Goal: Task Accomplishment & Management: Use online tool/utility

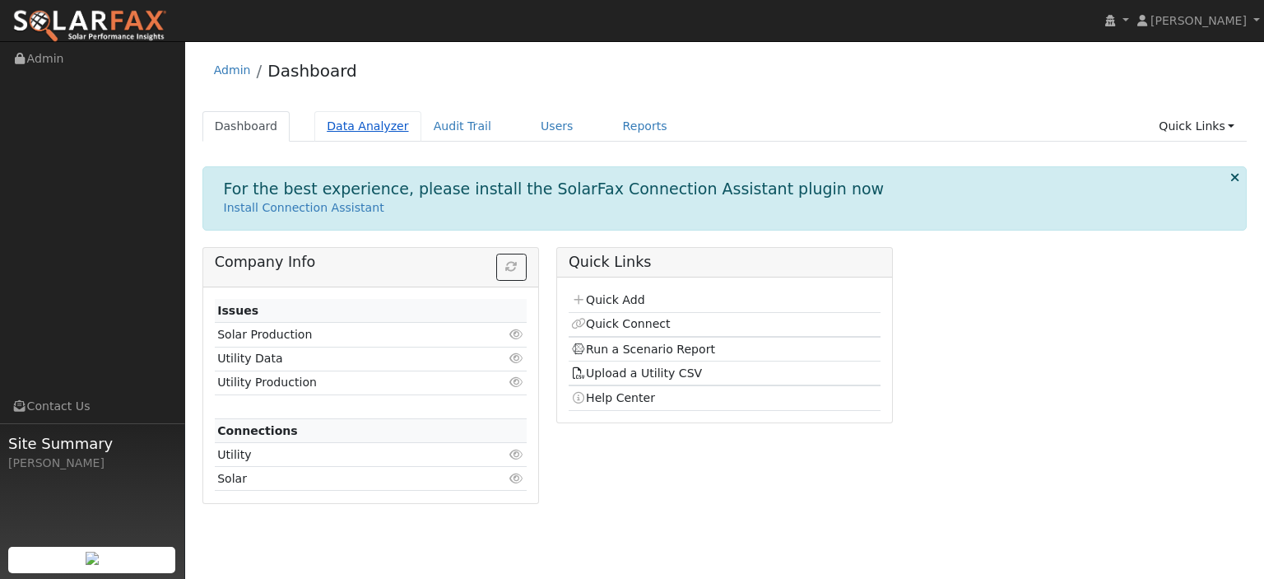
click at [360, 124] on link "Data Analyzer" at bounding box center [367, 126] width 107 height 30
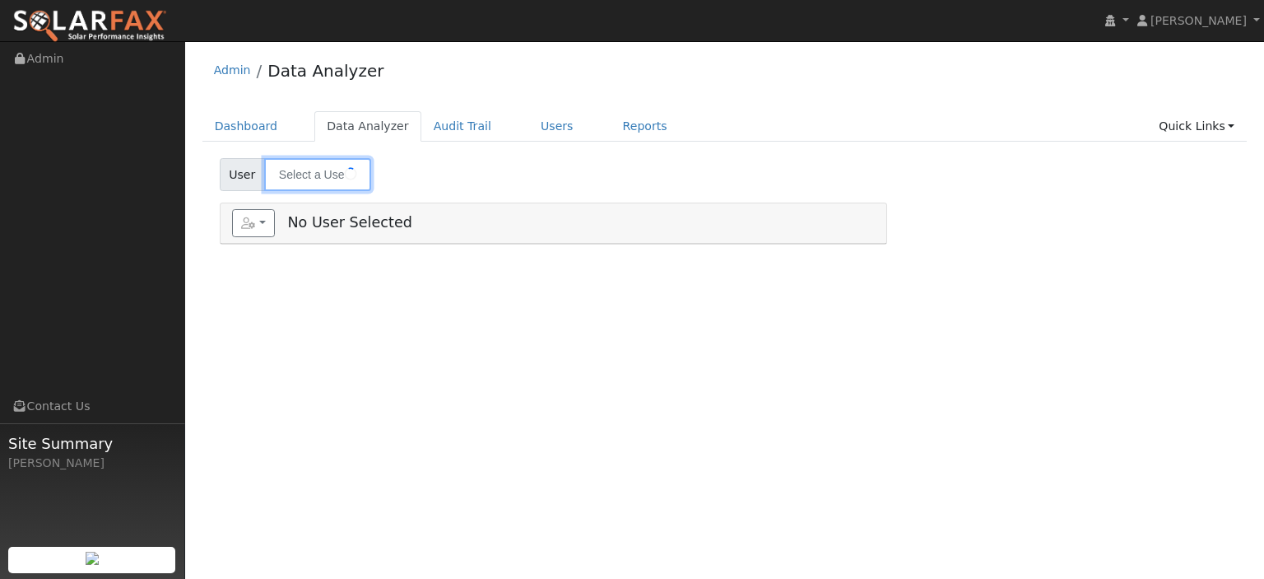
type input "Giafranco Picolo"
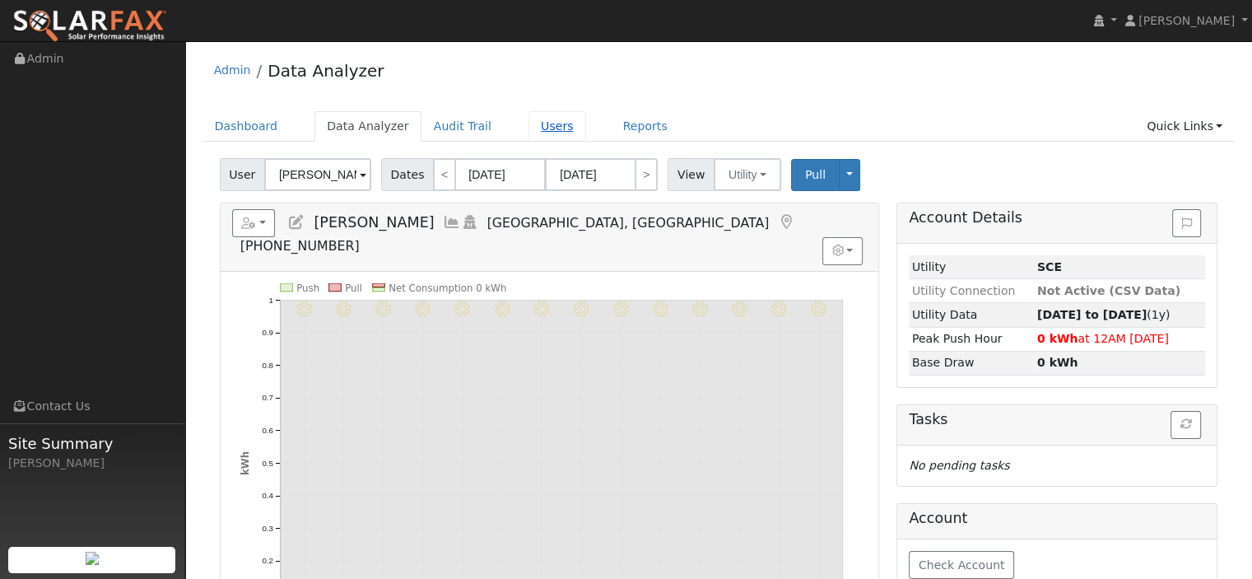
click at [528, 123] on link "Users" at bounding box center [557, 126] width 58 height 30
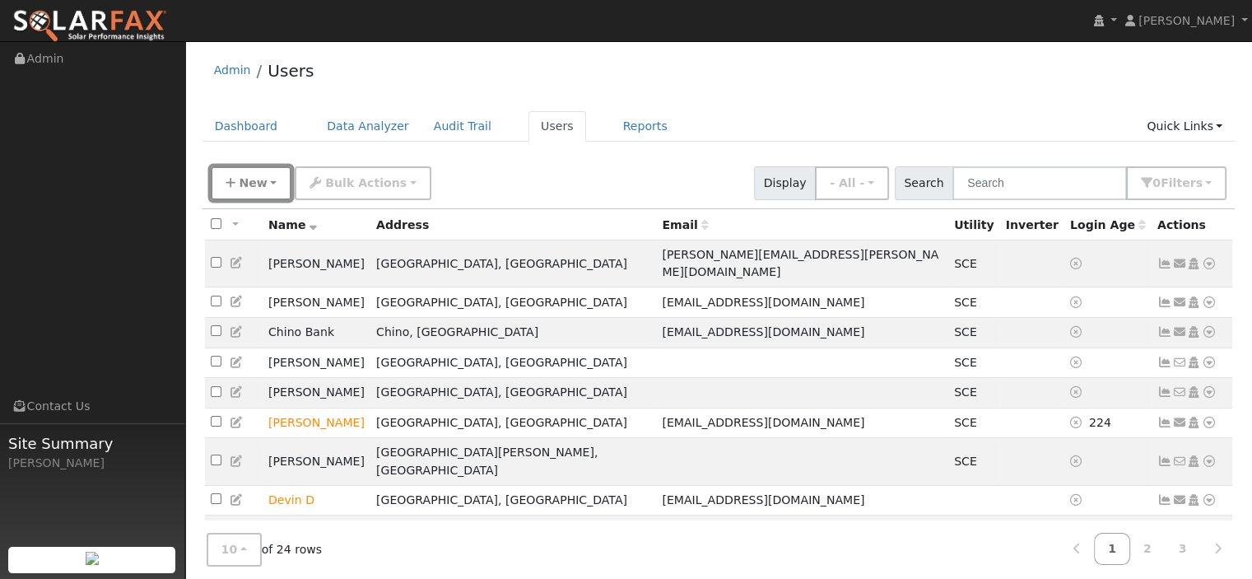
click at [248, 176] on span "New" at bounding box center [253, 182] width 28 height 13
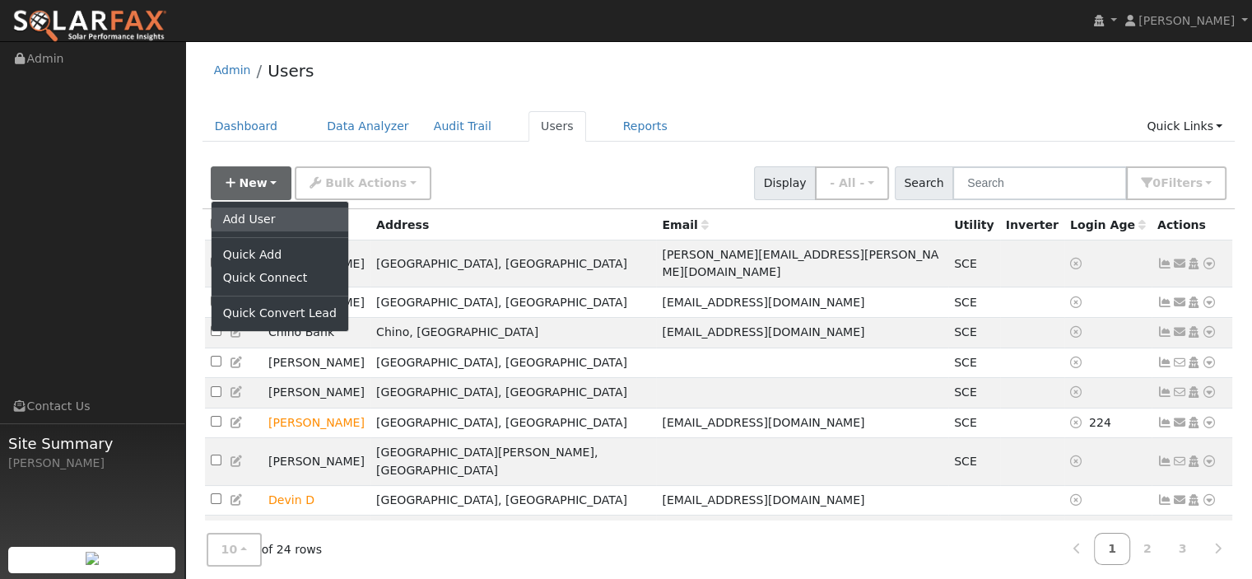
click at [263, 226] on link "Add User" at bounding box center [279, 218] width 137 height 23
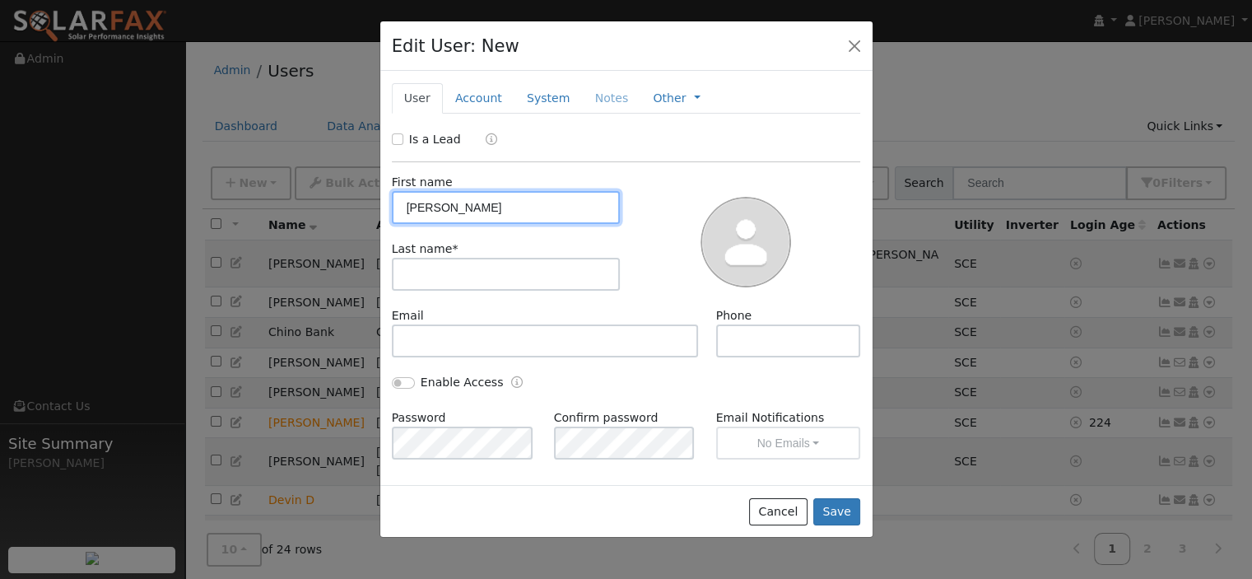
type input "[PERSON_NAME]"
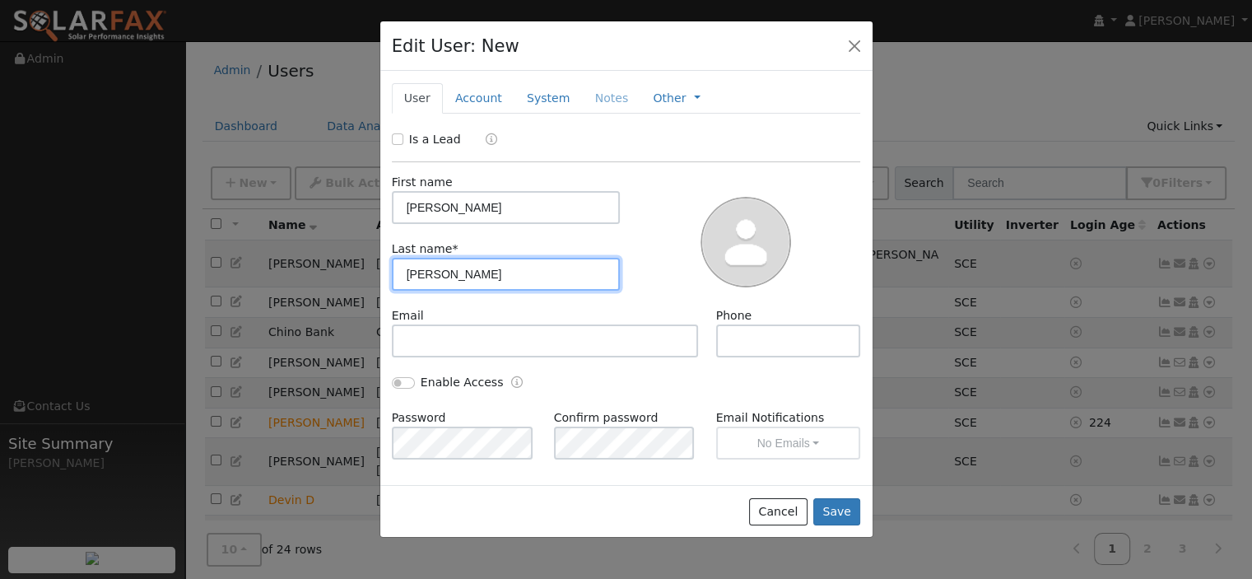
type input "[PERSON_NAME]"
click at [602, 321] on div "Email" at bounding box center [545, 332] width 324 height 50
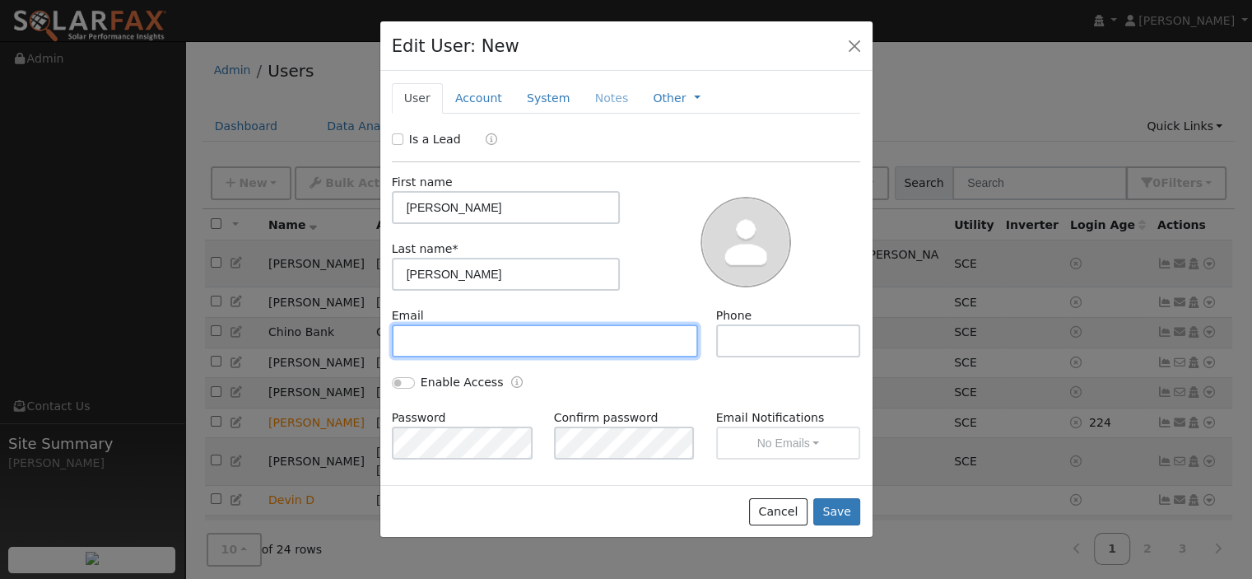
click at [591, 340] on input "text" at bounding box center [545, 340] width 307 height 33
click at [481, 91] on link "Account" at bounding box center [479, 98] width 72 height 30
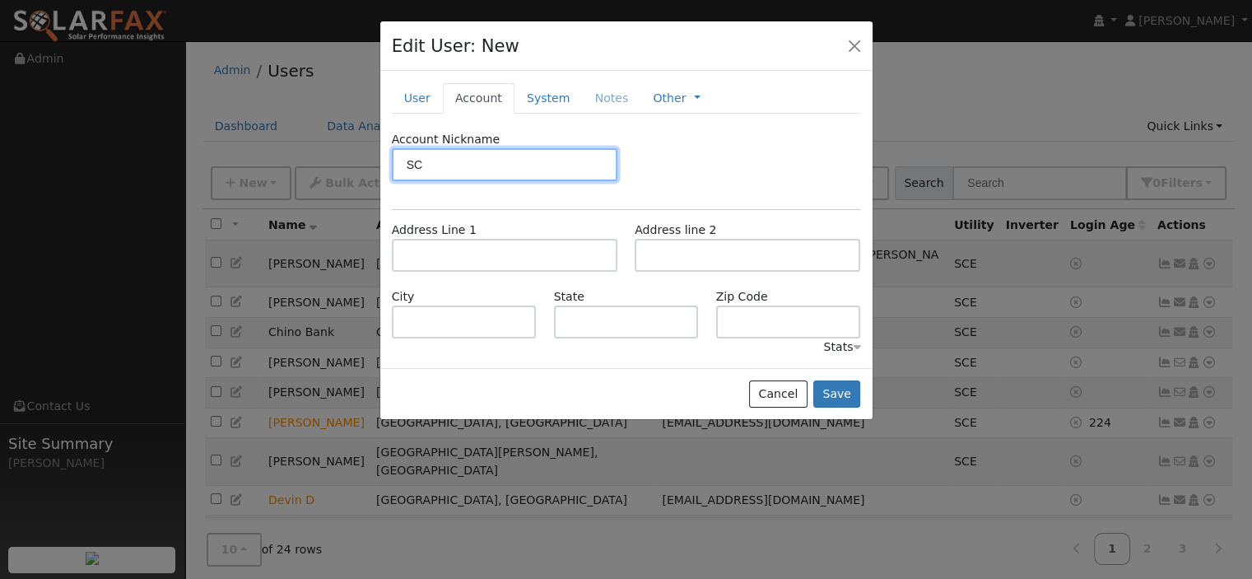
type input "S"
type input "[GEOGRAPHIC_DATA]"
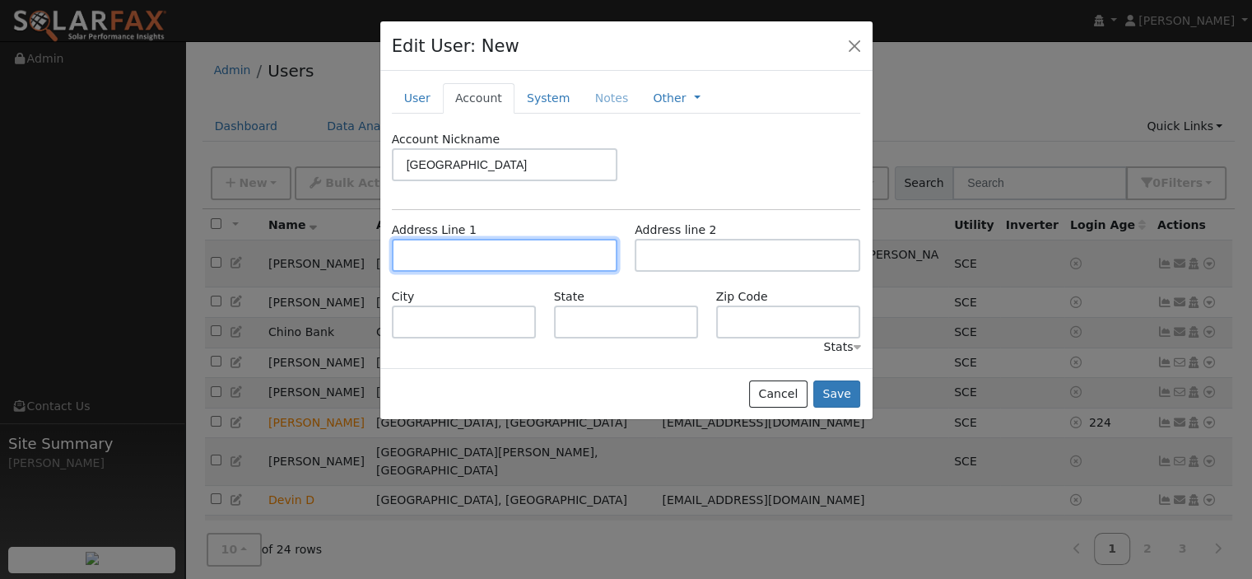
click at [453, 245] on input "text" at bounding box center [504, 255] width 225 height 33
type input "[STREET_ADDRESS][PERSON_NAME]"
type input "[GEOGRAPHIC_DATA]"
type input "CA"
type input "92807"
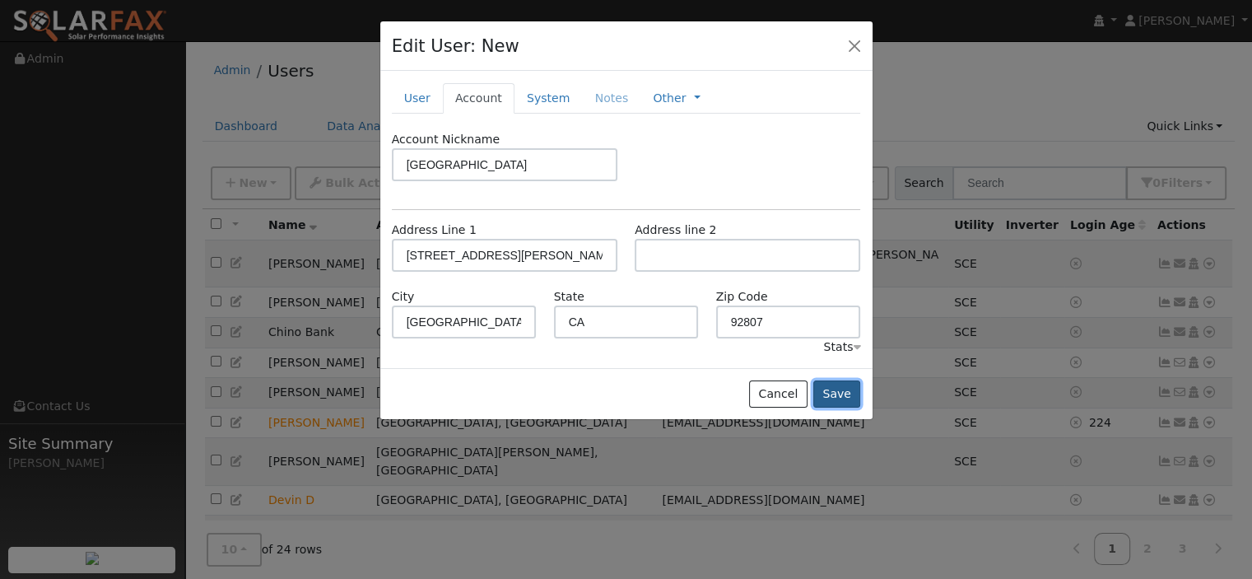
click at [852, 397] on button "Save" at bounding box center [837, 394] width 48 height 28
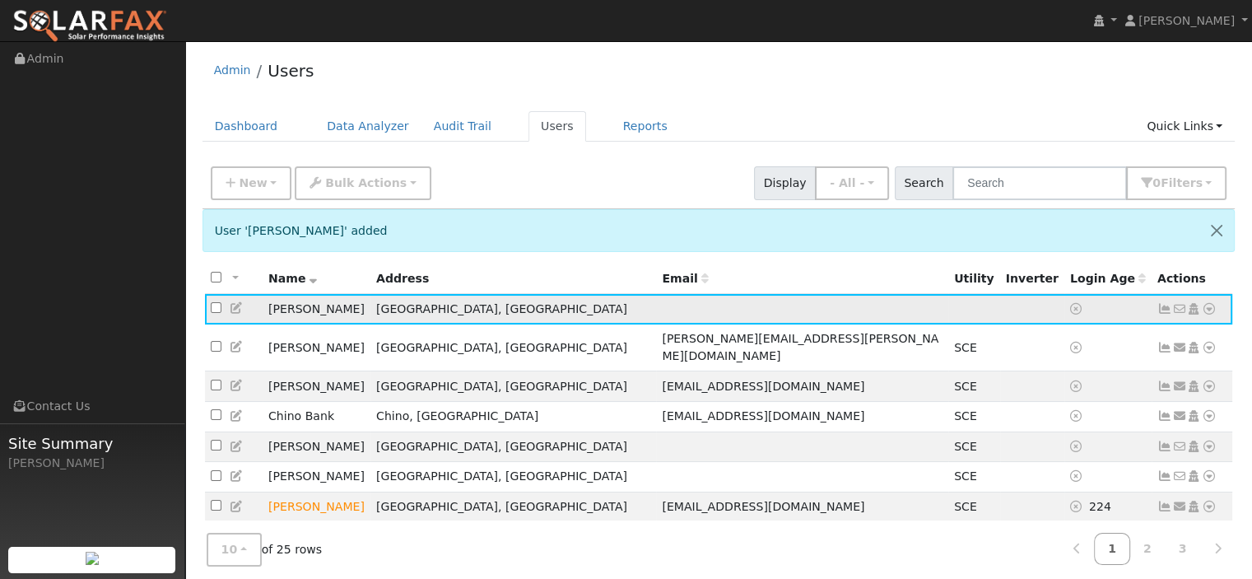
click at [1210, 309] on icon at bounding box center [1208, 309] width 15 height 12
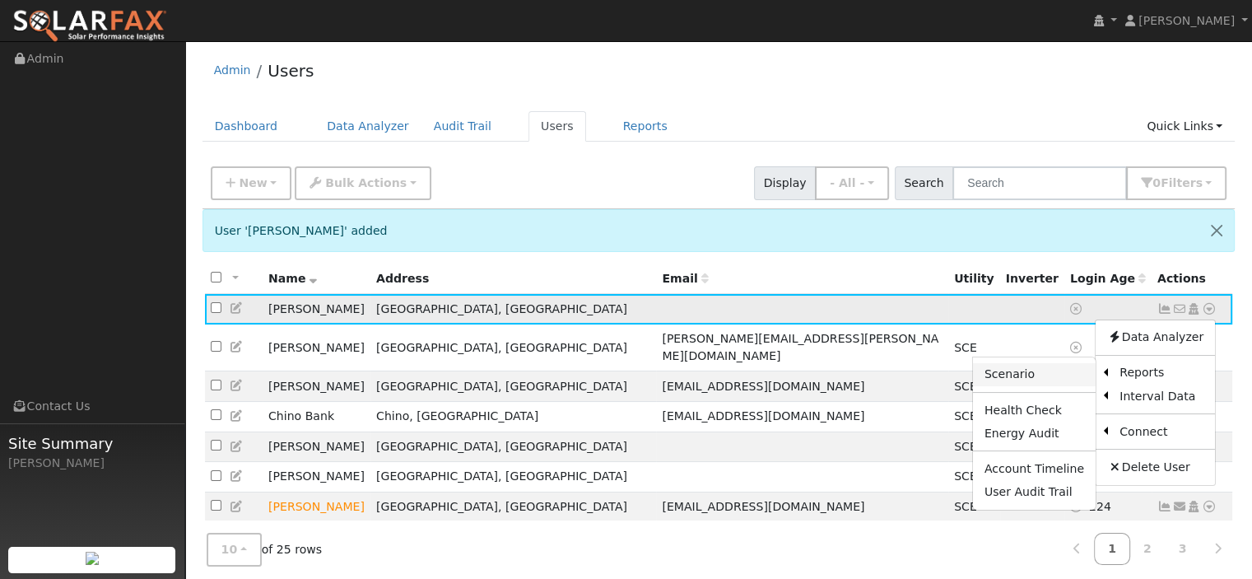
click at [1076, 383] on link "Scenario" at bounding box center [1034, 374] width 123 height 23
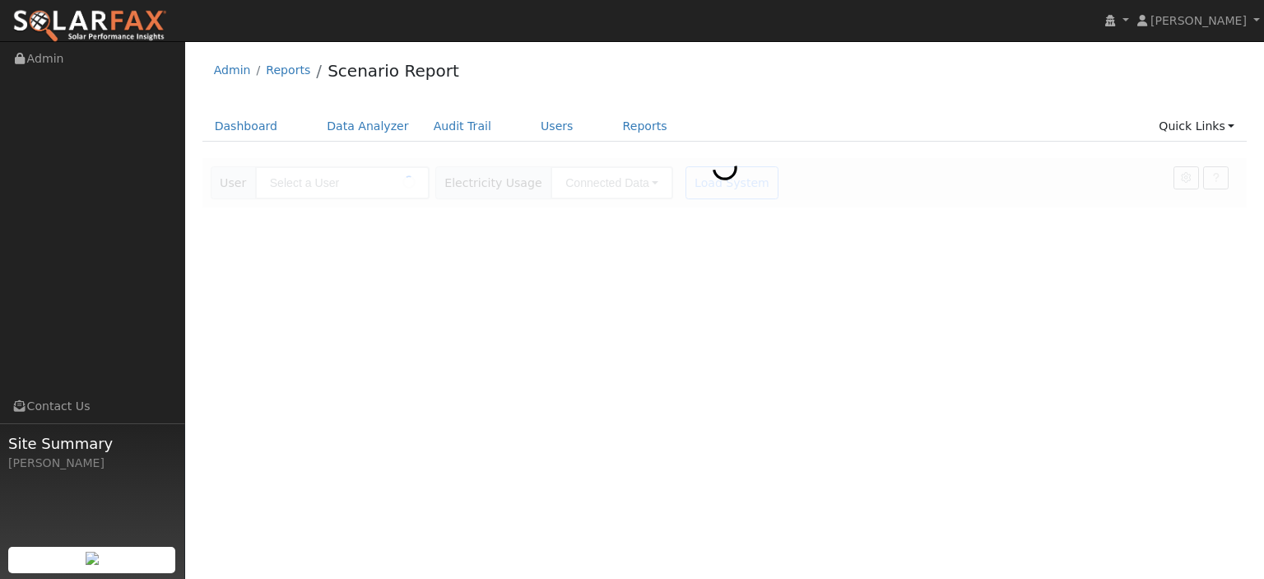
type input "[PERSON_NAME]"
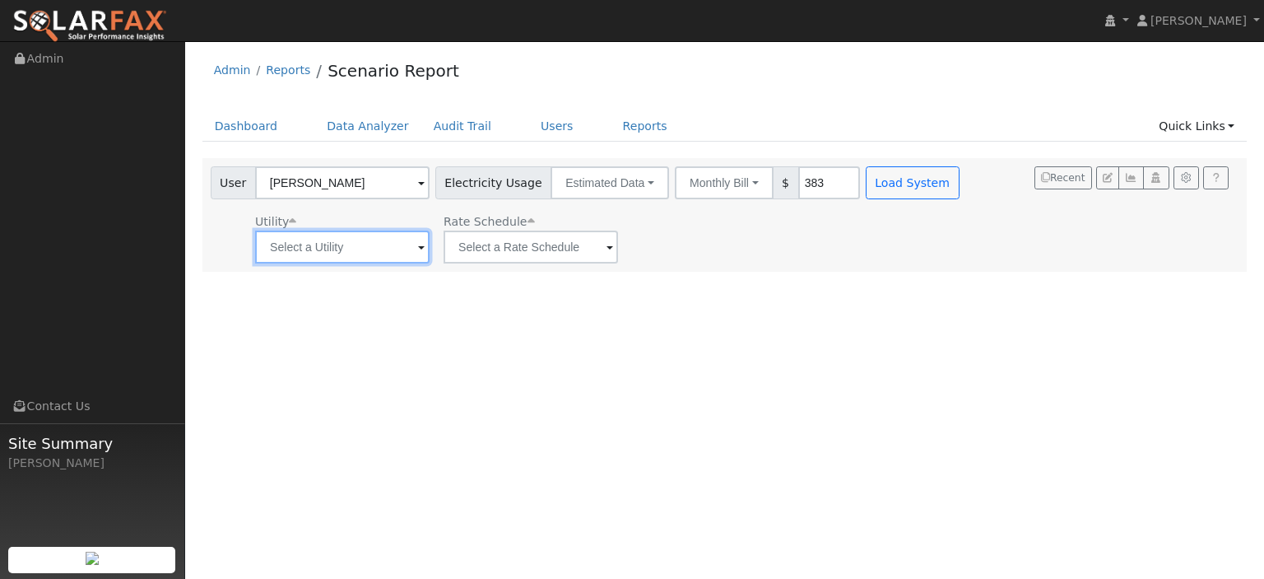
click at [388, 255] on input "text" at bounding box center [342, 246] width 174 height 33
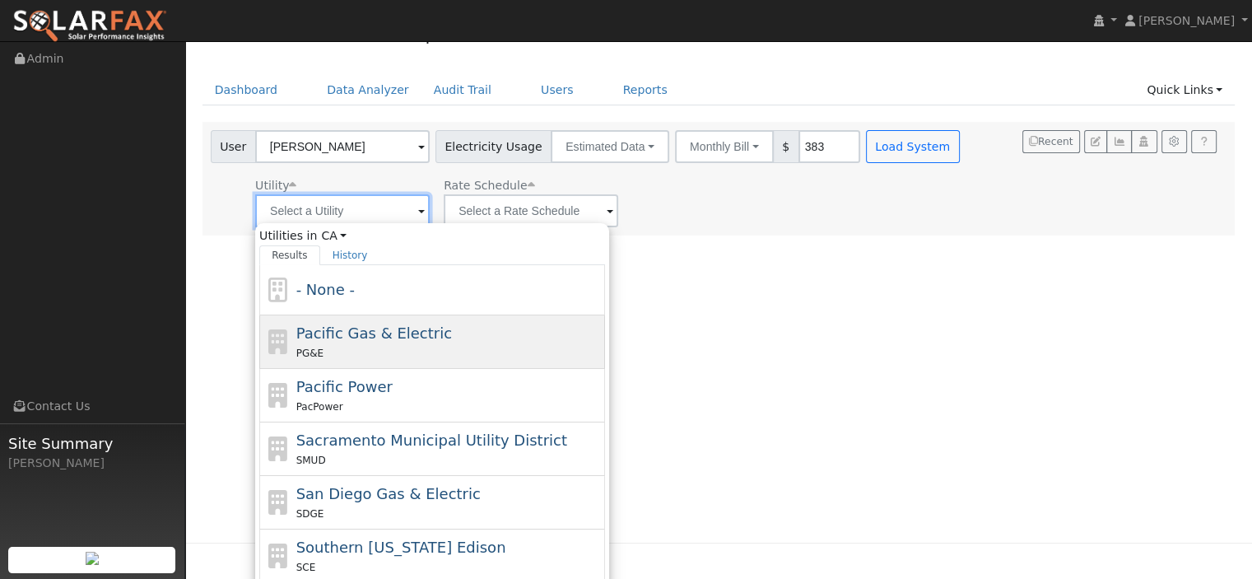
scroll to position [72, 0]
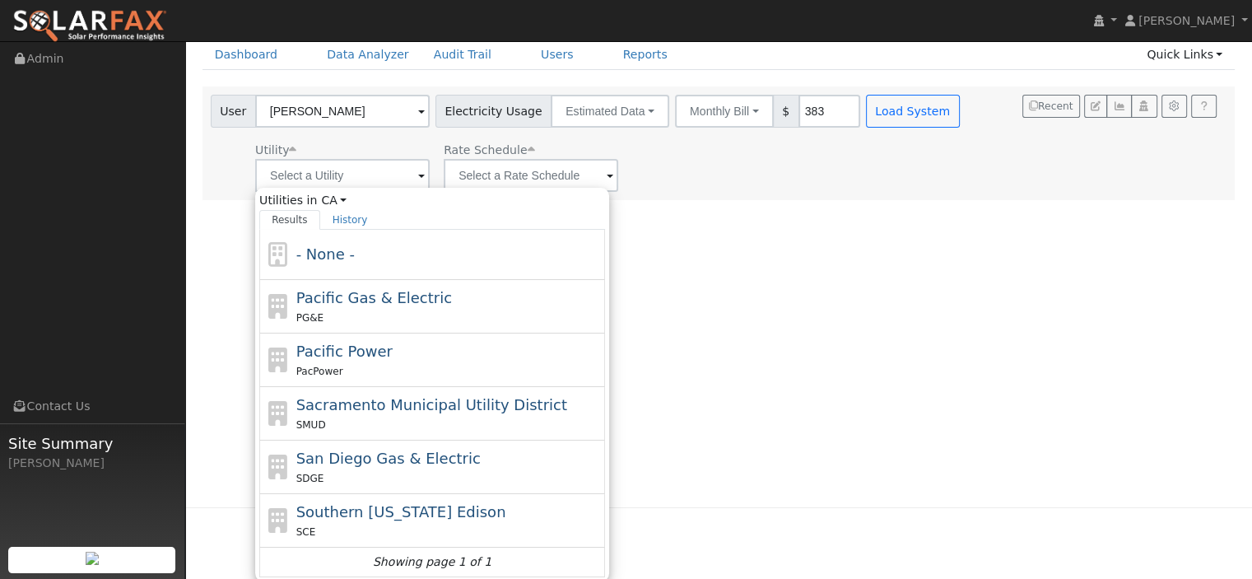
click at [653, 177] on div "Utility Utilities in CA All States AL AK AZ AR CA CO CT DE FL GA HI ID IL IN IA…" at bounding box center [586, 164] width 759 height 56
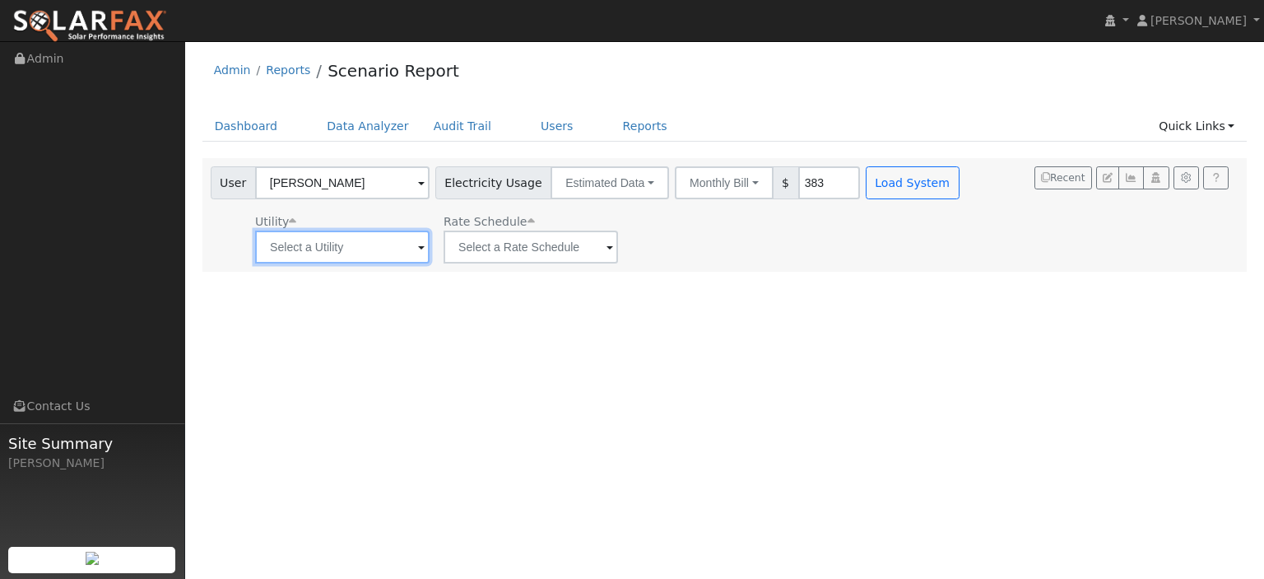
click at [365, 245] on input "text" at bounding box center [342, 246] width 174 height 33
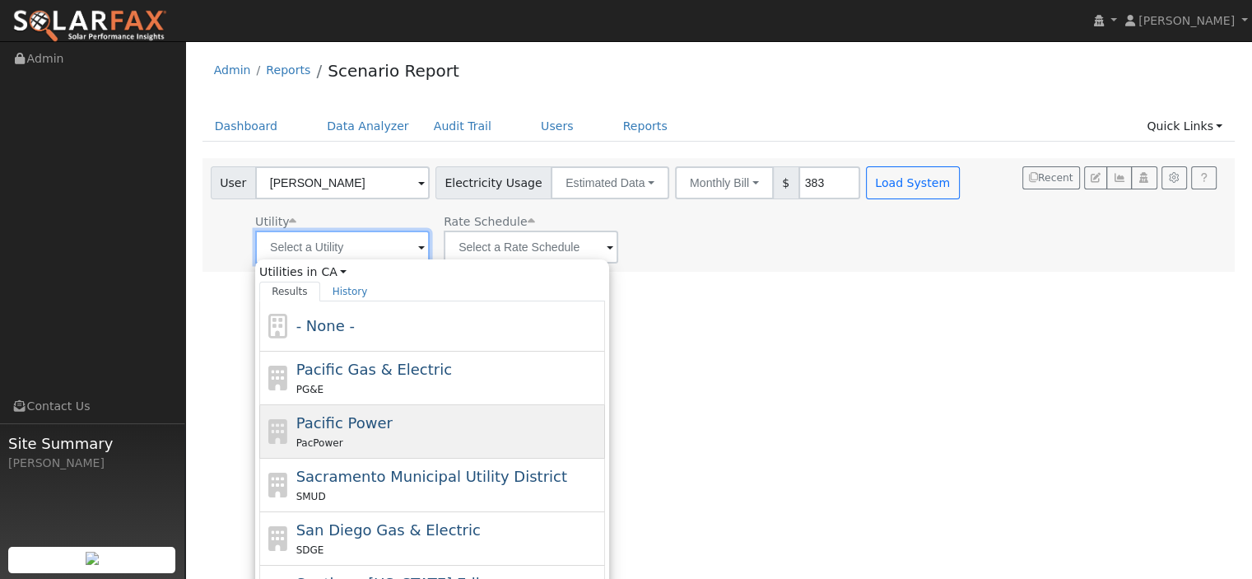
scroll to position [72, 0]
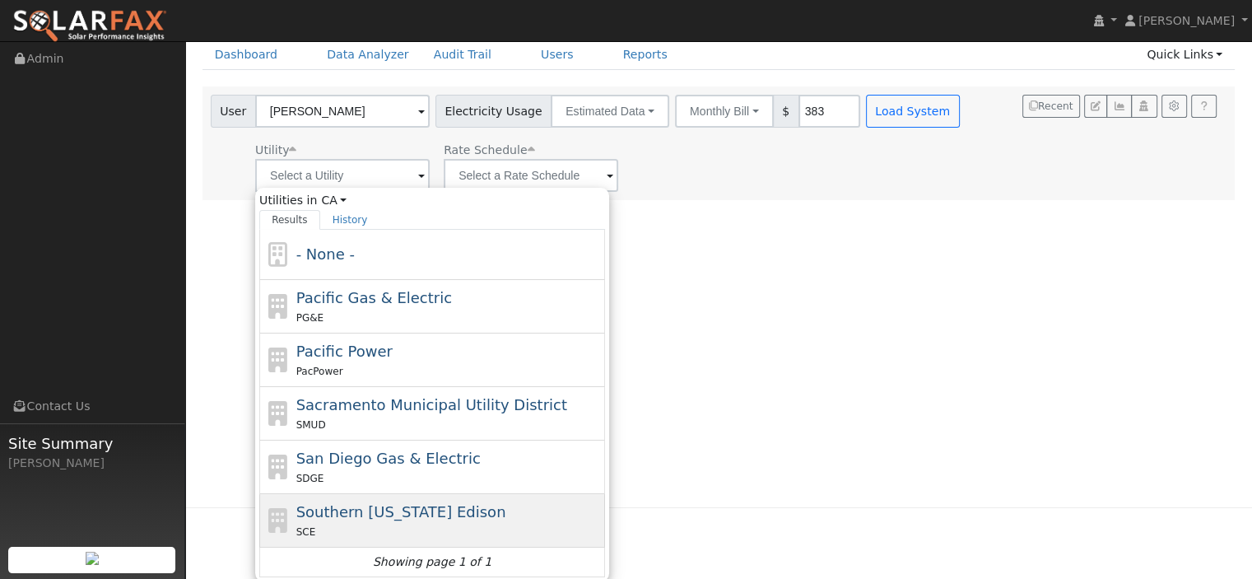
click at [421, 518] on span "Southern California Edison" at bounding box center [401, 511] width 210 height 17
type input "Southern California Edison"
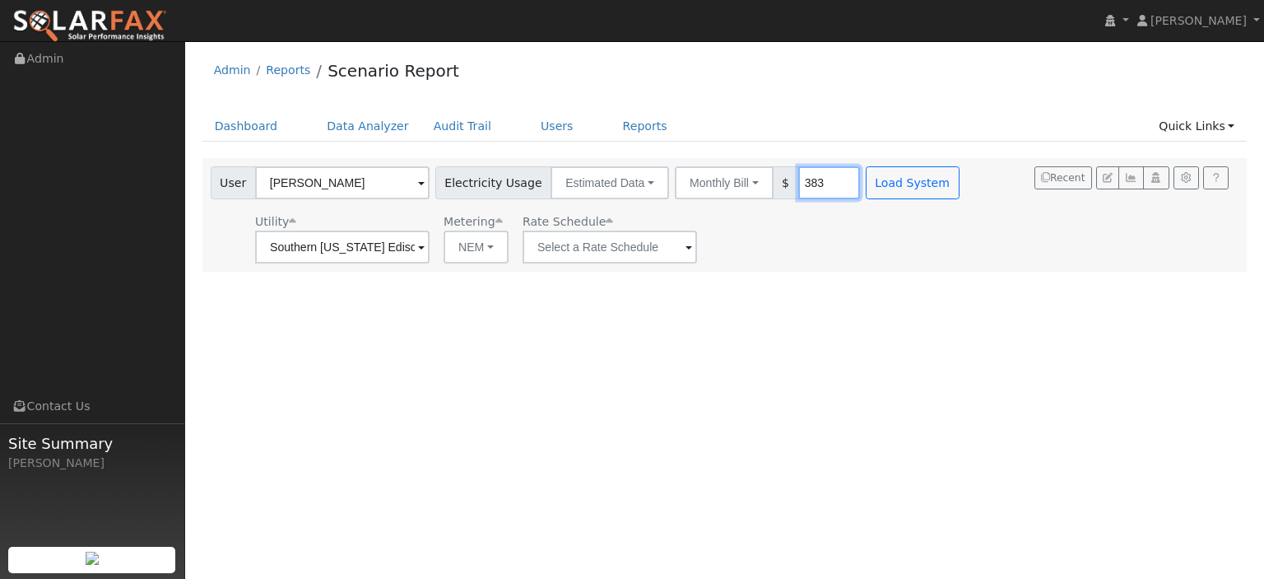
click at [798, 179] on input "383" at bounding box center [829, 182] width 62 height 33
type input "1383"
click at [866, 188] on button "Load System" at bounding box center [913, 182] width 94 height 33
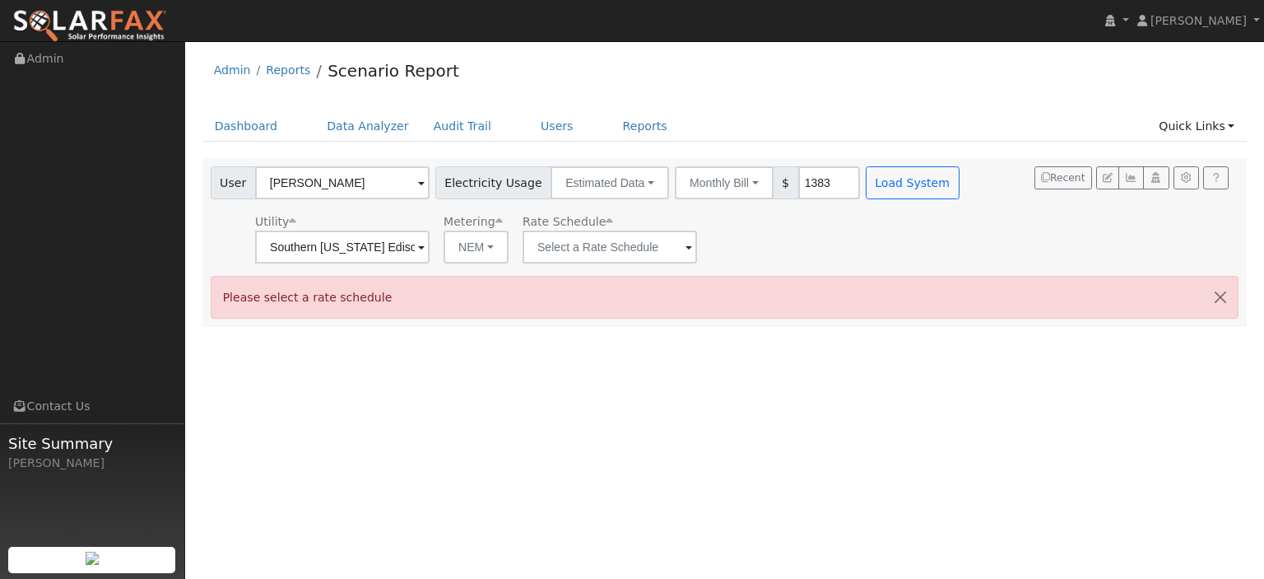
click at [969, 290] on div "Please select a rate schedule" at bounding box center [725, 297] width 1029 height 42
click at [430, 251] on input "text" at bounding box center [342, 246] width 174 height 33
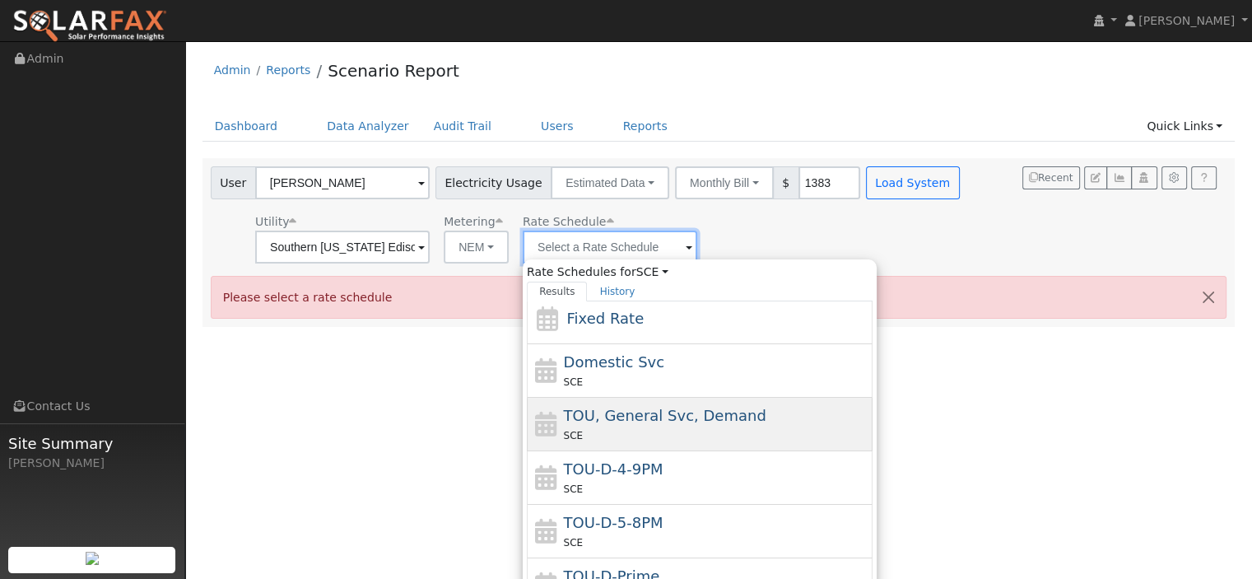
scroll to position [82, 0]
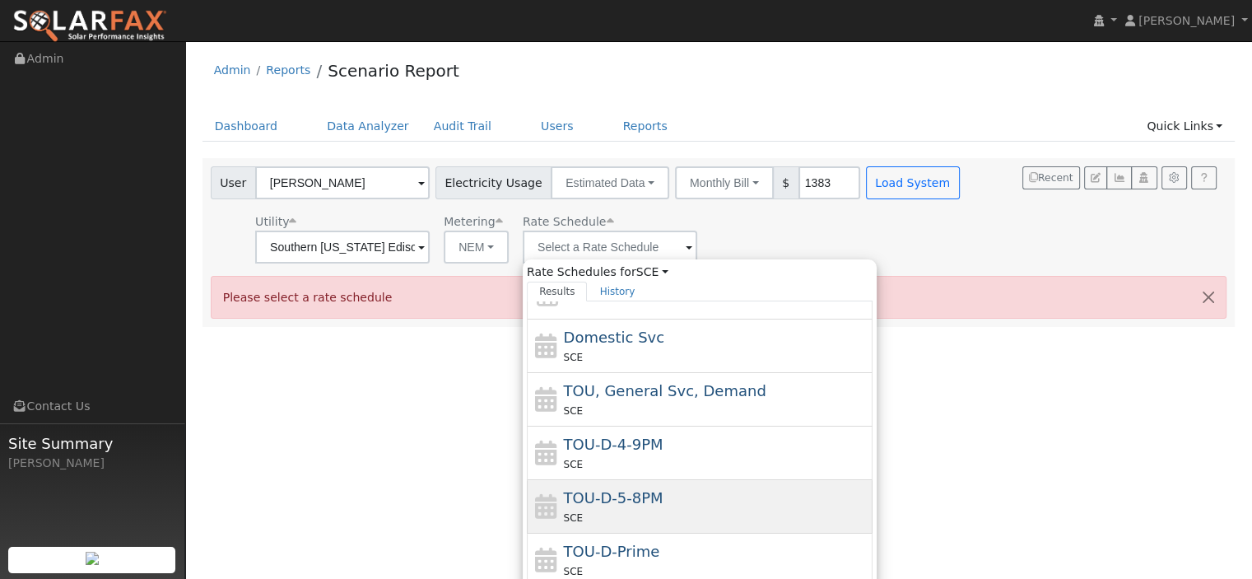
click at [671, 500] on div "TOU-D-5-8PM SCE" at bounding box center [716, 505] width 305 height 39
type input "TOU-D-5-8PM"
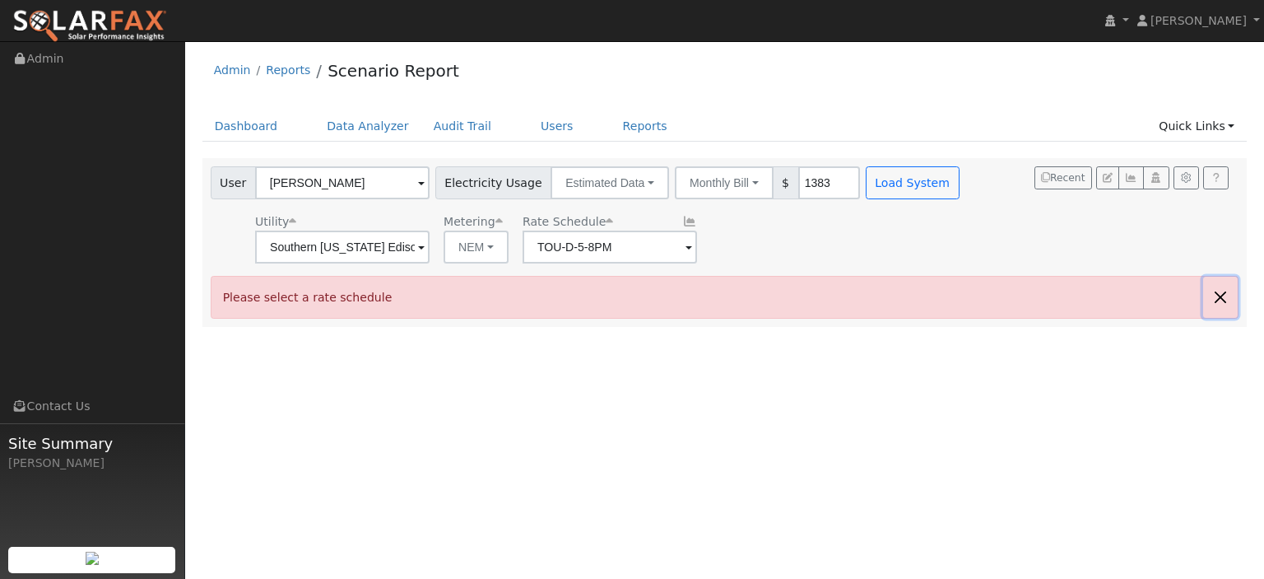
click at [1223, 289] on button "button" at bounding box center [1220, 296] width 35 height 40
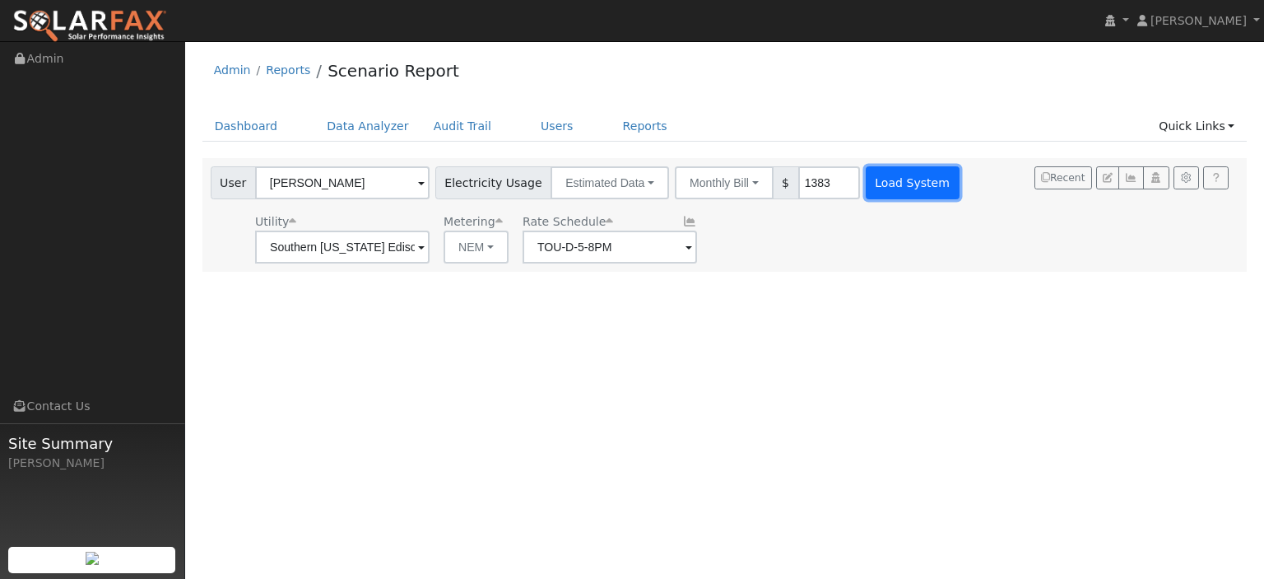
click at [875, 188] on button "Load System" at bounding box center [913, 182] width 94 height 33
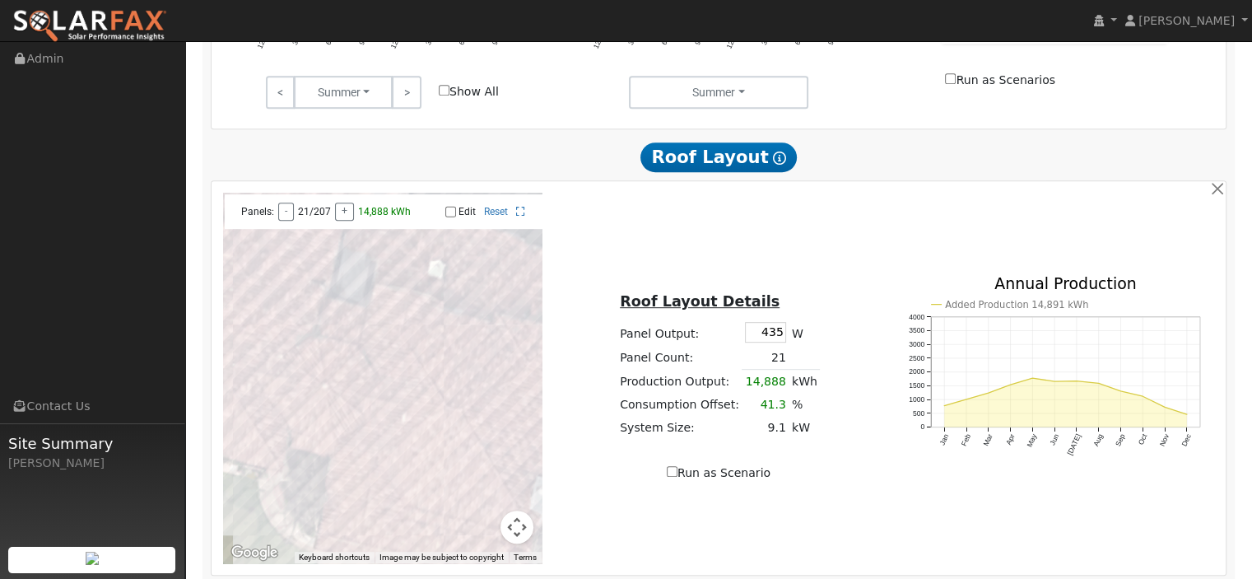
scroll to position [823, 0]
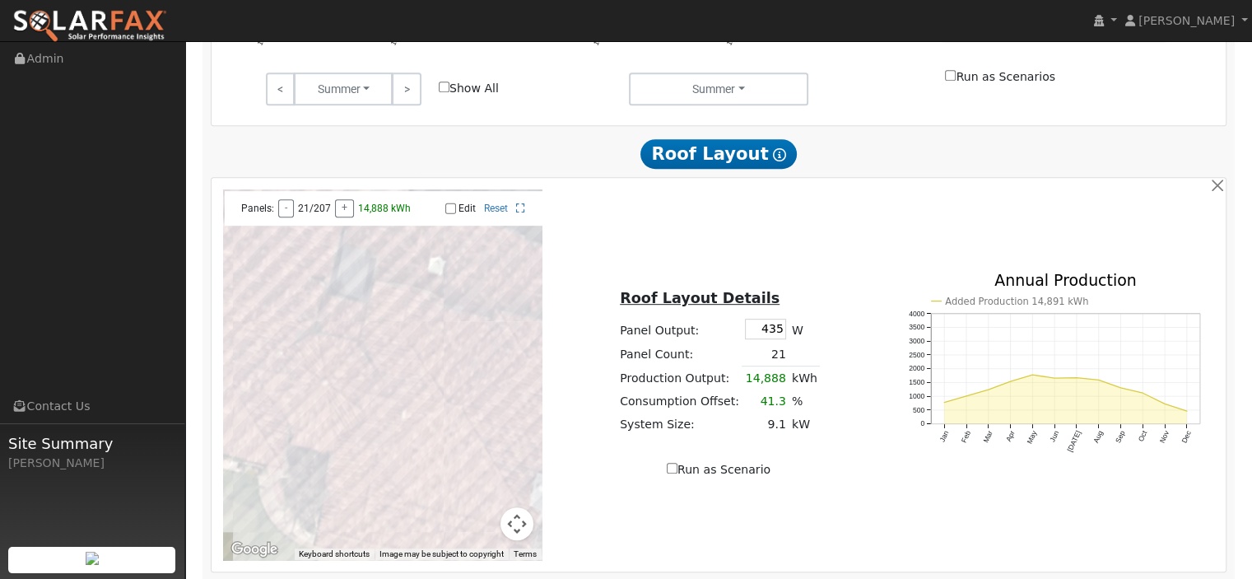
click at [506, 507] on button "Map camera controls" at bounding box center [516, 523] width 33 height 33
click at [479, 507] on button "Zoom out" at bounding box center [475, 523] width 33 height 33
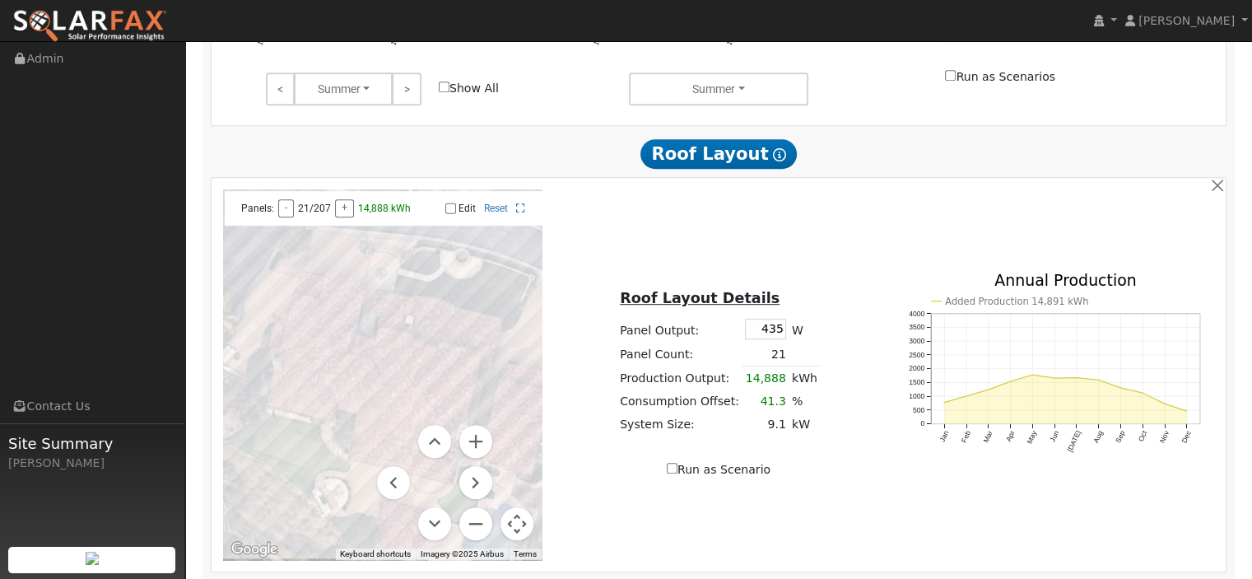
click at [450, 202] on input "Edit" at bounding box center [450, 208] width 11 height 12
click at [342, 272] on div at bounding box center [382, 374] width 319 height 370
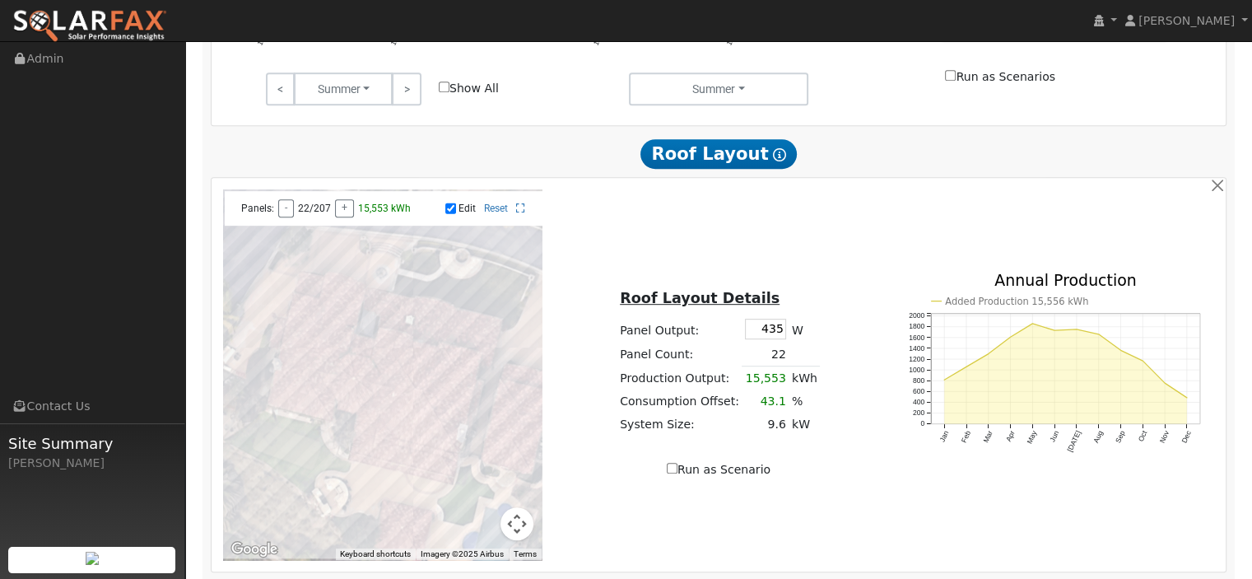
click at [349, 272] on div at bounding box center [382, 374] width 319 height 370
click at [353, 275] on div at bounding box center [382, 374] width 319 height 370
click at [341, 285] on div at bounding box center [382, 374] width 319 height 370
click at [348, 286] on div at bounding box center [382, 374] width 319 height 370
click at [352, 287] on div at bounding box center [382, 374] width 319 height 370
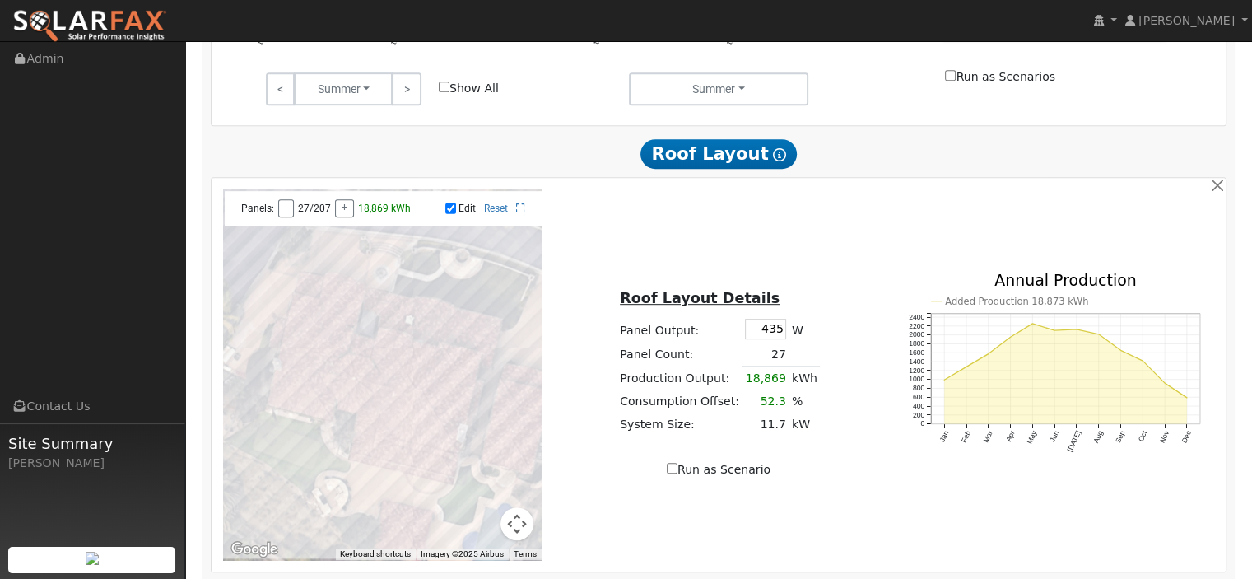
click at [337, 297] on div at bounding box center [382, 374] width 319 height 370
click at [343, 297] on div at bounding box center [382, 374] width 319 height 370
click at [351, 296] on div at bounding box center [382, 374] width 319 height 370
click at [513, 507] on button "Map camera controls" at bounding box center [516, 523] width 33 height 33
click at [471, 425] on button "Zoom in" at bounding box center [475, 441] width 33 height 33
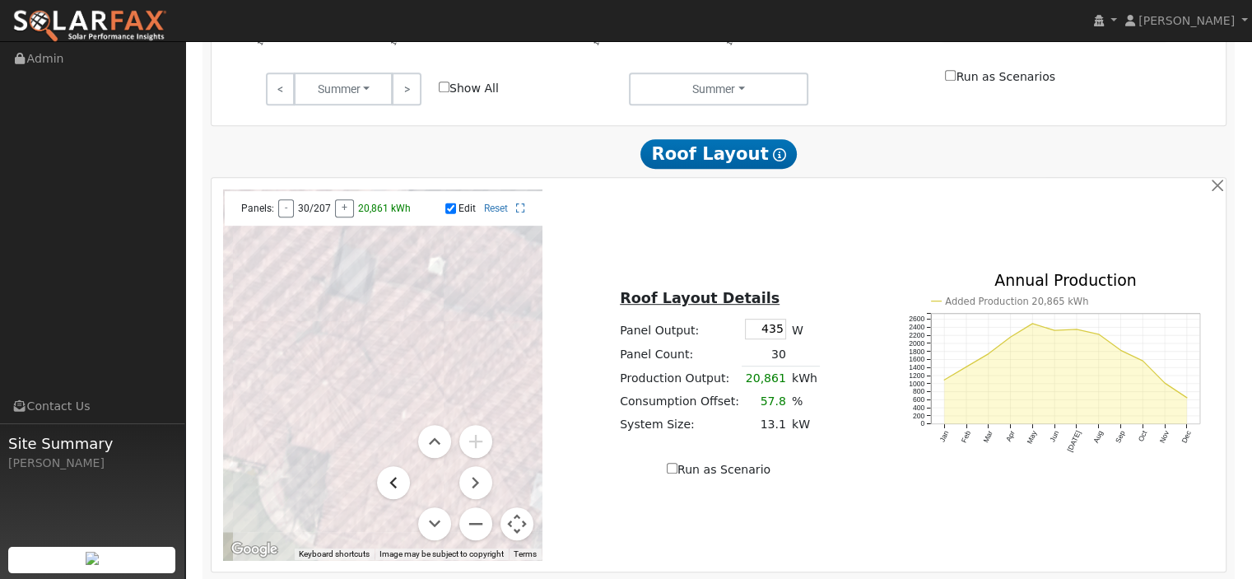
click at [407, 466] on button "Move left" at bounding box center [393, 482] width 33 height 33
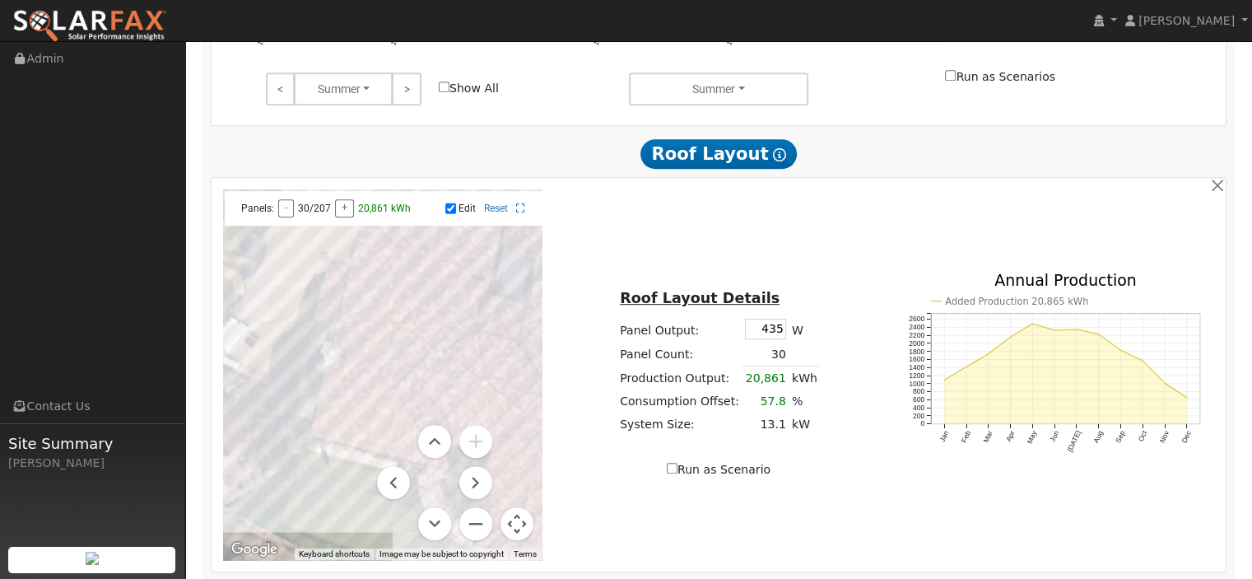
click at [360, 244] on div at bounding box center [382, 374] width 319 height 370
click at [355, 260] on div at bounding box center [382, 374] width 319 height 370
click at [365, 264] on div at bounding box center [382, 374] width 319 height 370
click at [376, 266] on div at bounding box center [382, 374] width 319 height 370
drag, startPoint x: 376, startPoint y: 286, endPoint x: 361, endPoint y: 290, distance: 15.6
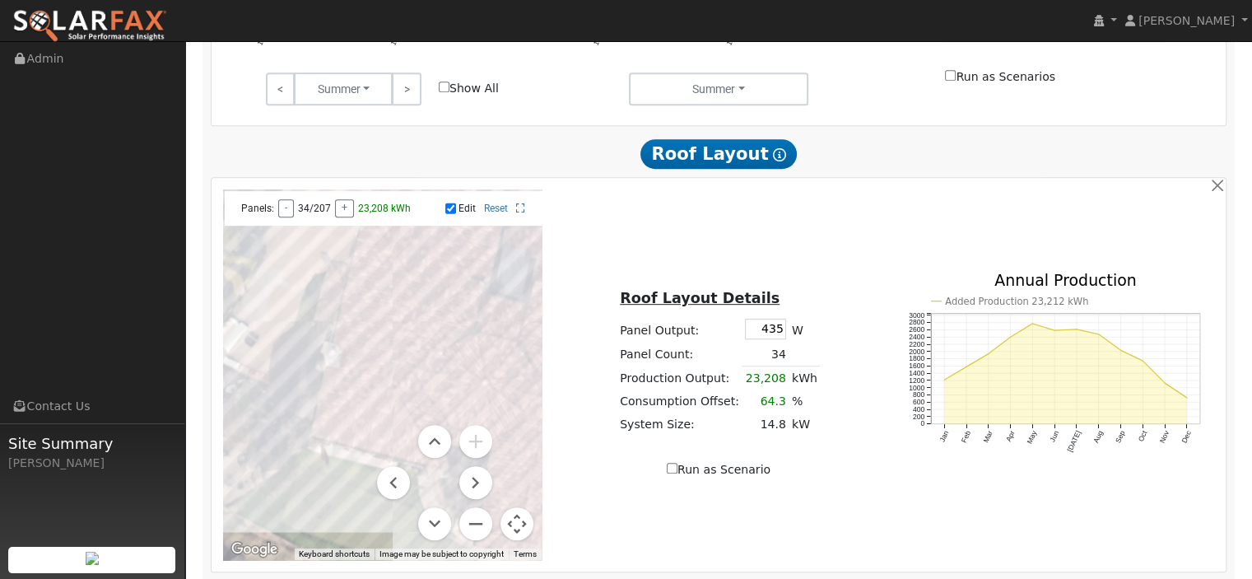
click at [376, 286] on div at bounding box center [382, 374] width 319 height 370
click at [357, 292] on div at bounding box center [382, 374] width 319 height 370
click at [346, 283] on div at bounding box center [382, 374] width 319 height 370
click at [342, 304] on div at bounding box center [382, 374] width 319 height 370
click at [353, 310] on div at bounding box center [382, 374] width 319 height 370
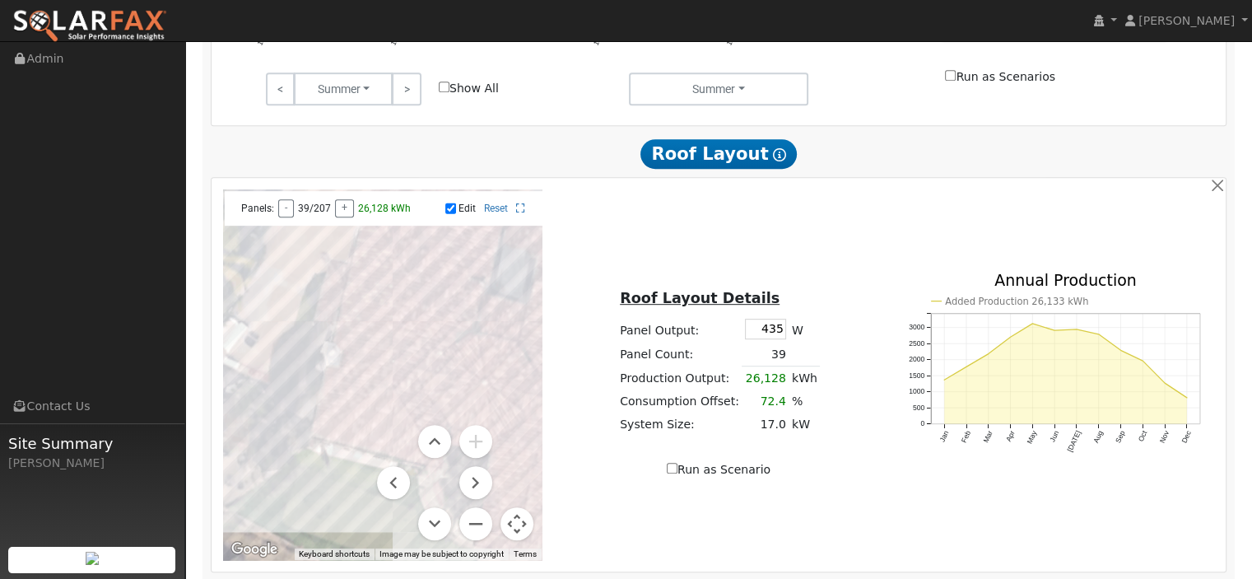
click at [365, 314] on div at bounding box center [382, 374] width 319 height 370
click at [360, 335] on div at bounding box center [382, 374] width 319 height 370
click at [348, 339] on div at bounding box center [382, 374] width 319 height 370
drag, startPoint x: 337, startPoint y: 369, endPoint x: 352, endPoint y: 369, distance: 15.6
click at [337, 369] on div at bounding box center [382, 374] width 319 height 370
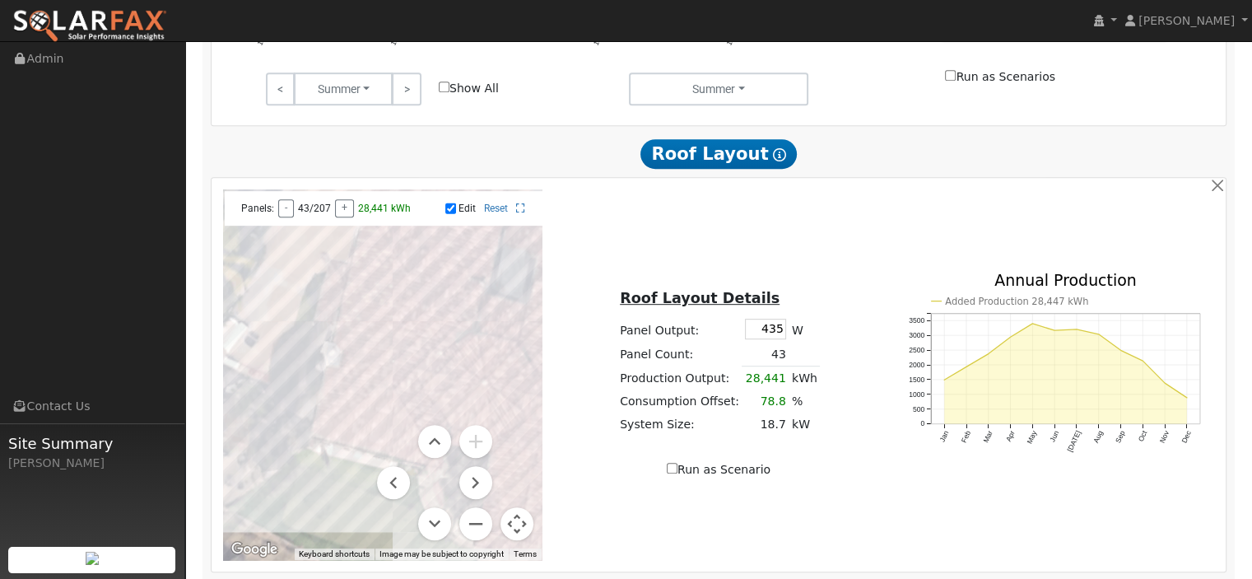
click at [352, 367] on div at bounding box center [382, 374] width 319 height 370
click at [336, 382] on div at bounding box center [382, 374] width 319 height 370
click at [323, 381] on div at bounding box center [382, 374] width 319 height 370
click at [365, 364] on div at bounding box center [382, 374] width 319 height 370
click at [369, 342] on div at bounding box center [382, 374] width 319 height 370
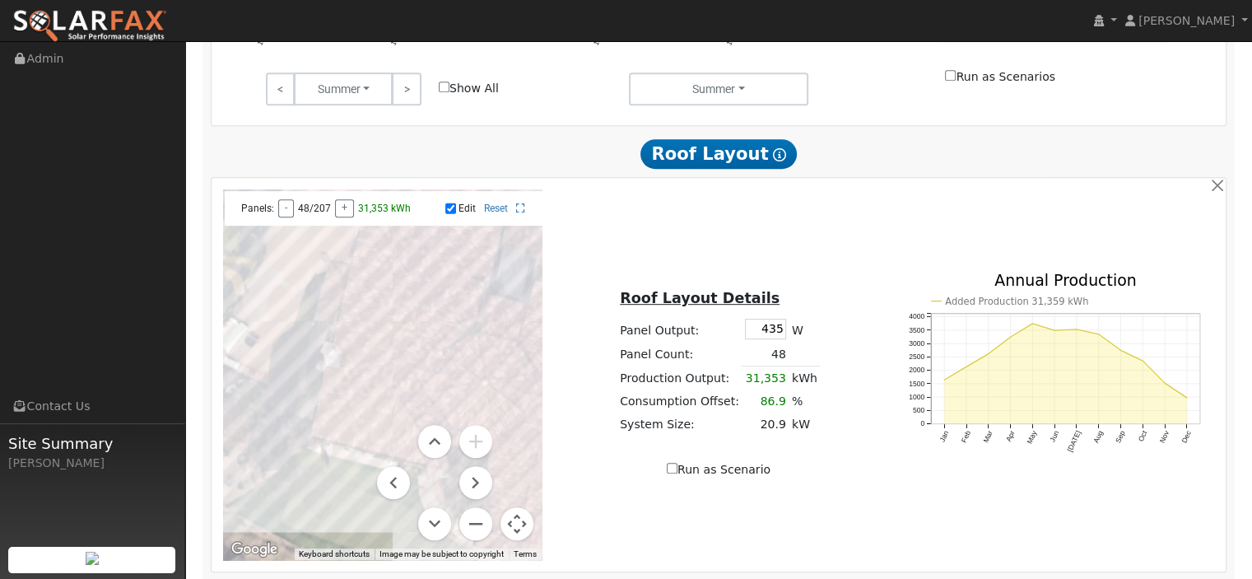
click at [378, 314] on div at bounding box center [382, 374] width 319 height 370
click at [377, 298] on div at bounding box center [382, 374] width 319 height 370
click at [375, 400] on div at bounding box center [382, 374] width 319 height 370
click at [333, 411] on div at bounding box center [382, 374] width 319 height 370
click at [333, 429] on div at bounding box center [382, 374] width 319 height 370
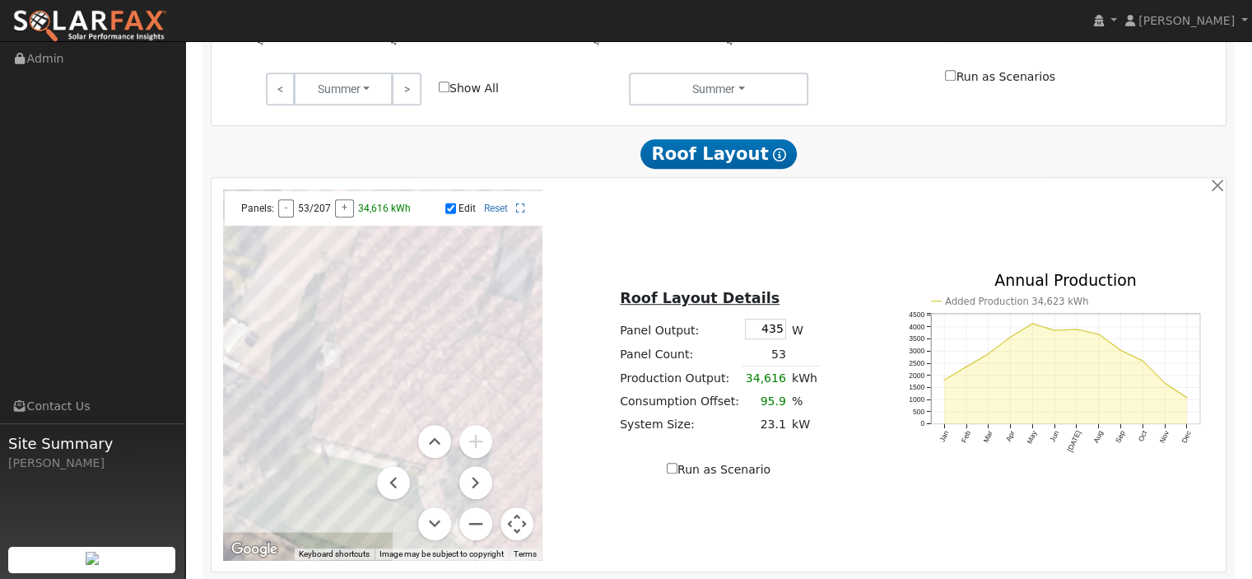
click at [354, 434] on div at bounding box center [382, 374] width 319 height 370
click at [377, 440] on menu at bounding box center [434, 482] width 115 height 115
click at [415, 448] on menu at bounding box center [434, 482] width 115 height 115
click at [397, 466] on button "Move left" at bounding box center [393, 482] width 33 height 33
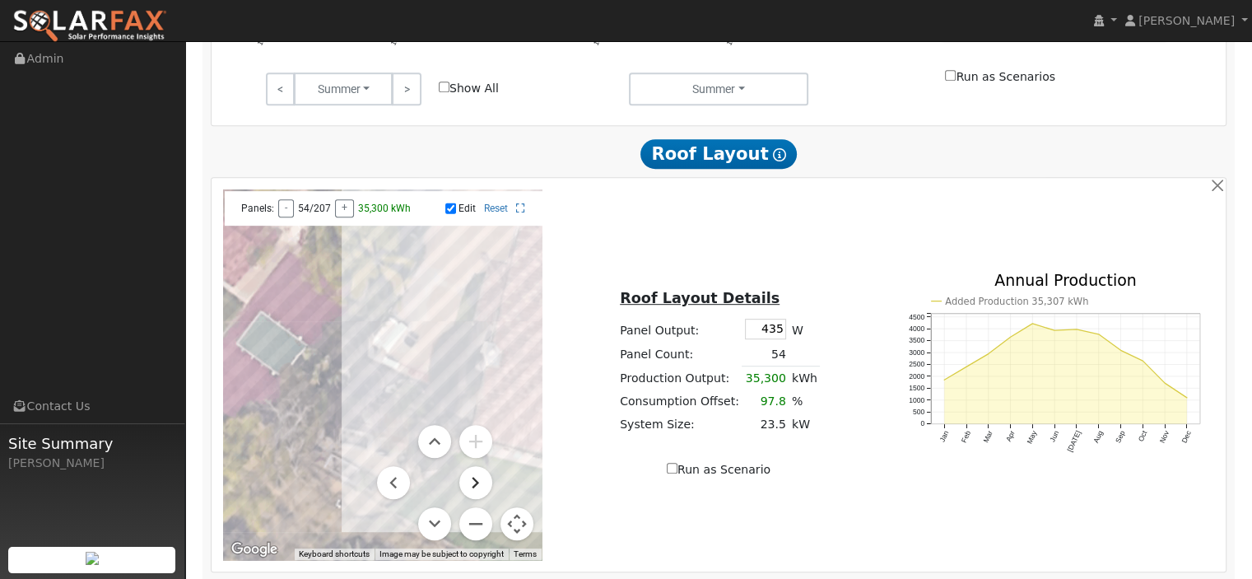
click at [476, 466] on button "Move right" at bounding box center [475, 482] width 33 height 33
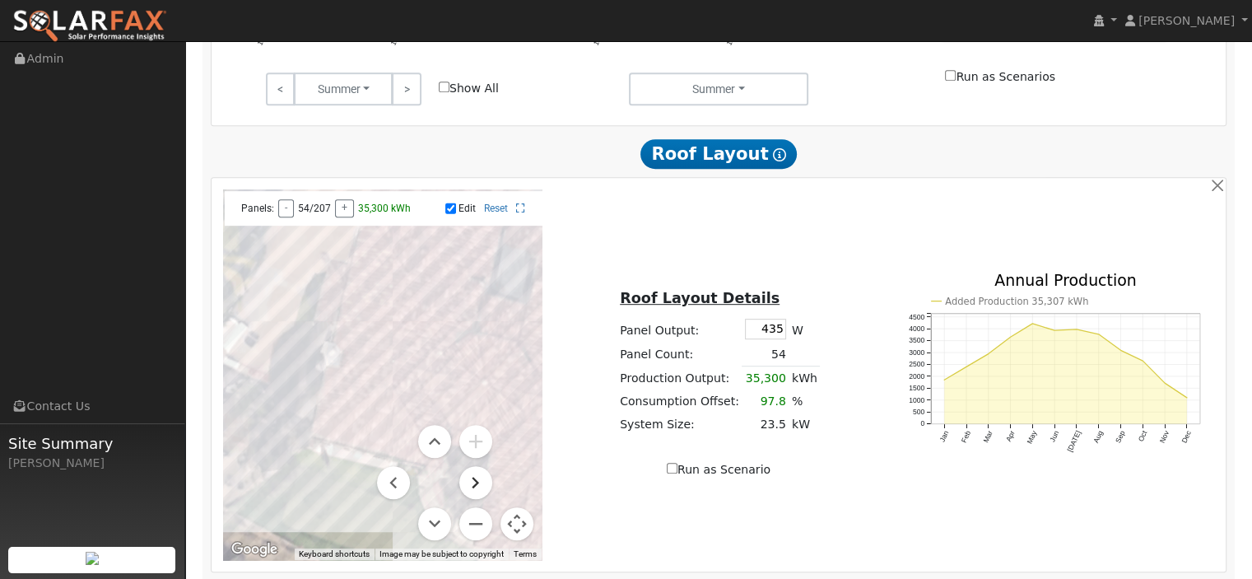
click at [474, 466] on button "Move right" at bounding box center [475, 482] width 33 height 33
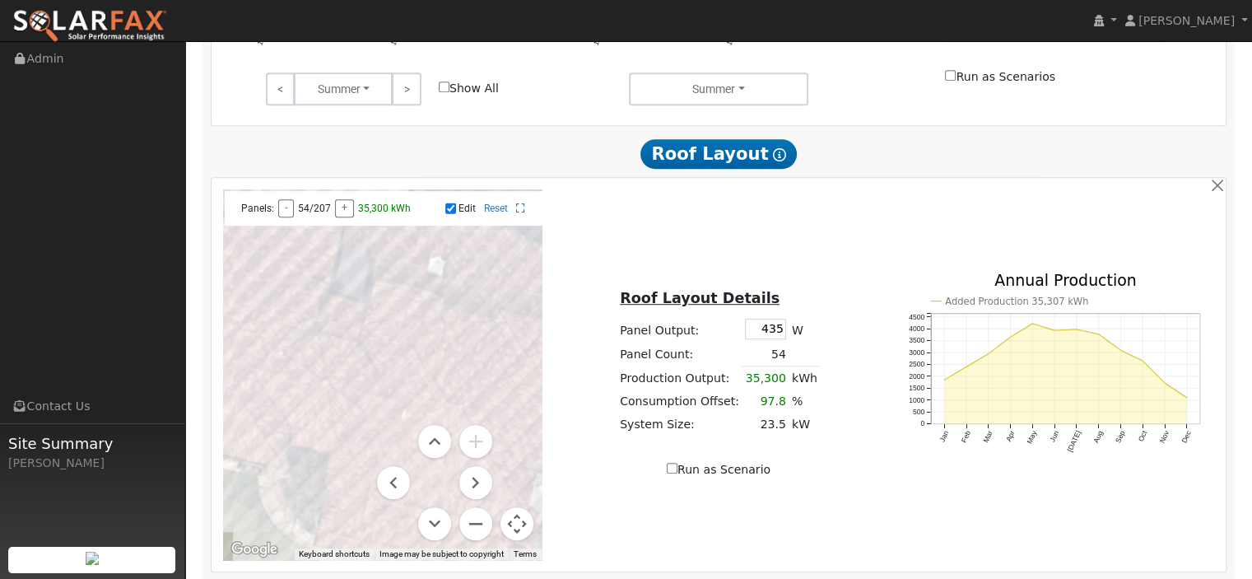
click at [242, 443] on div at bounding box center [382, 374] width 319 height 370
click at [230, 444] on div at bounding box center [382, 374] width 319 height 370
click at [395, 467] on button "Move left" at bounding box center [393, 482] width 33 height 33
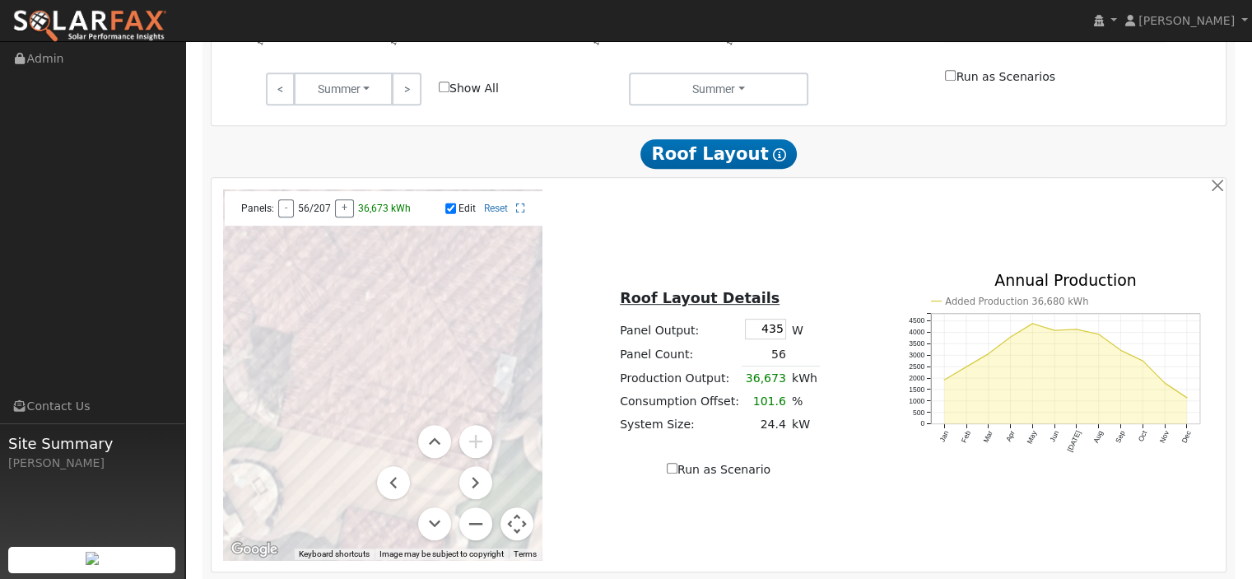
drag, startPoint x: 488, startPoint y: 380, endPoint x: 290, endPoint y: 259, distance: 232.3
click at [290, 259] on div at bounding box center [382, 374] width 319 height 370
click at [378, 365] on div at bounding box center [382, 374] width 319 height 370
click at [390, 369] on div at bounding box center [382, 374] width 319 height 370
click at [407, 372] on div at bounding box center [382, 374] width 319 height 370
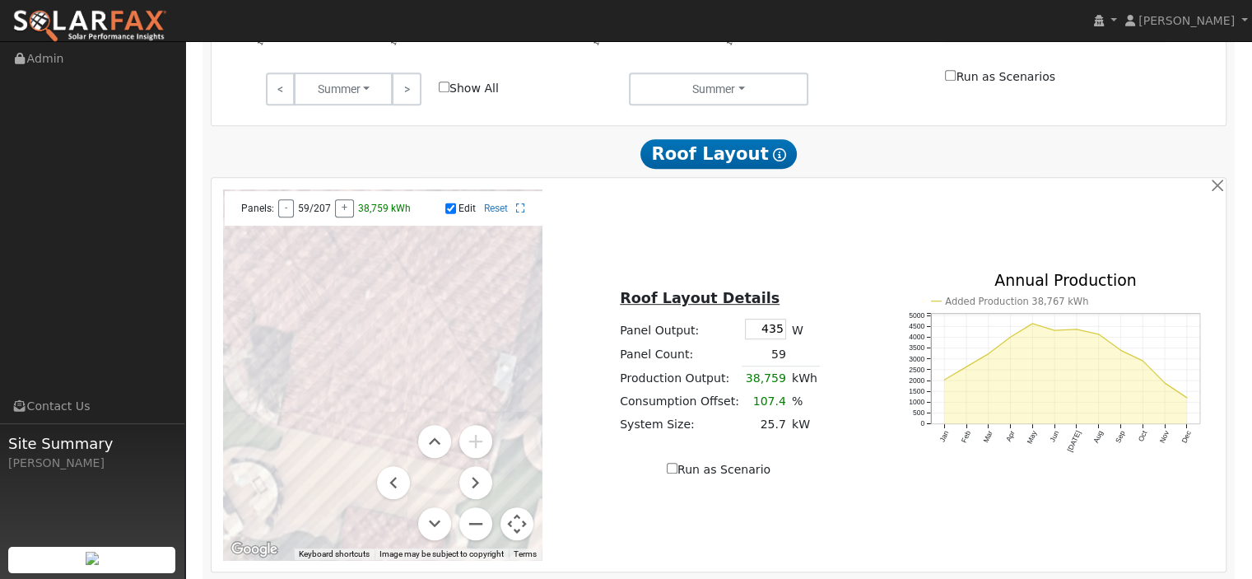
click at [416, 374] on div at bounding box center [382, 374] width 319 height 370
click at [431, 377] on div at bounding box center [382, 374] width 319 height 370
click at [447, 384] on div at bounding box center [382, 374] width 319 height 370
click at [459, 387] on div at bounding box center [382, 374] width 319 height 370
click at [438, 355] on div at bounding box center [382, 374] width 319 height 370
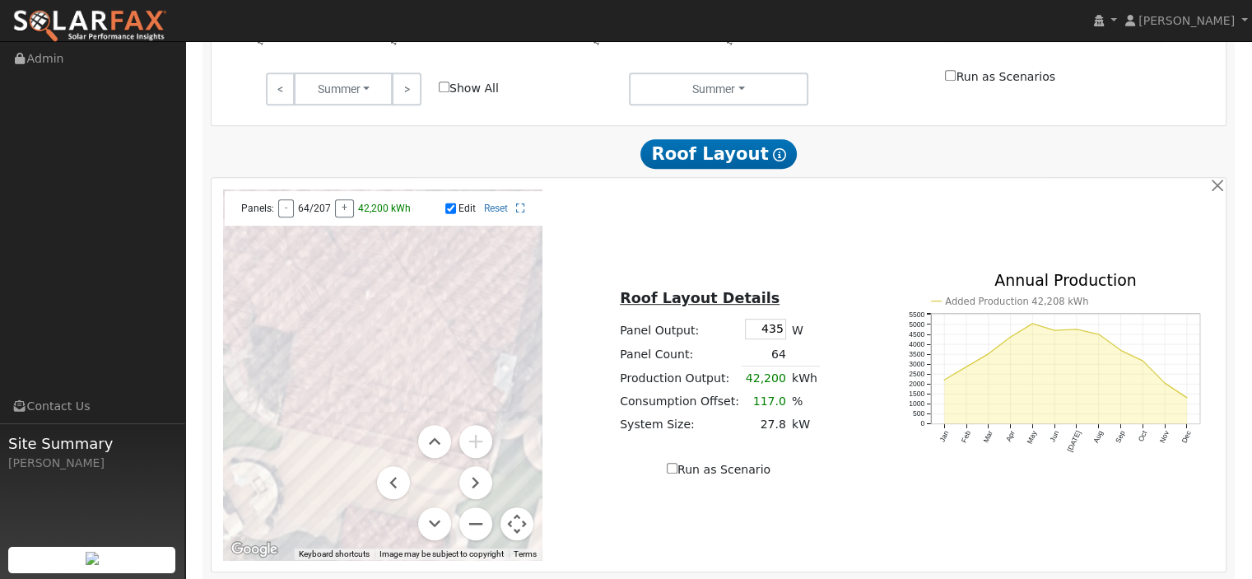
click at [448, 362] on div at bounding box center [382, 374] width 319 height 370
click at [313, 395] on div at bounding box center [382, 374] width 319 height 370
click at [315, 386] on div at bounding box center [382, 374] width 319 height 370
click at [344, 391] on div at bounding box center [382, 374] width 319 height 370
click at [342, 402] on div at bounding box center [382, 374] width 319 height 370
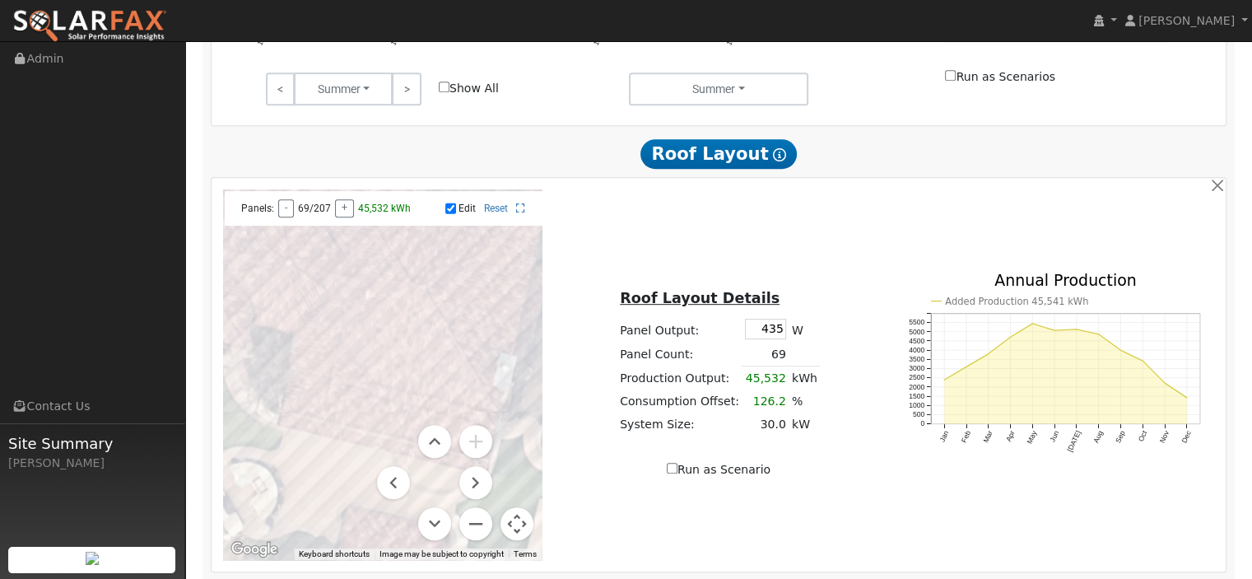
click at [359, 394] on div at bounding box center [382, 374] width 319 height 370
click at [361, 412] on div at bounding box center [382, 374] width 319 height 370
click at [377, 425] on menu at bounding box center [434, 482] width 115 height 115
click at [381, 425] on menu at bounding box center [434, 482] width 115 height 115
click at [385, 389] on div at bounding box center [382, 374] width 319 height 370
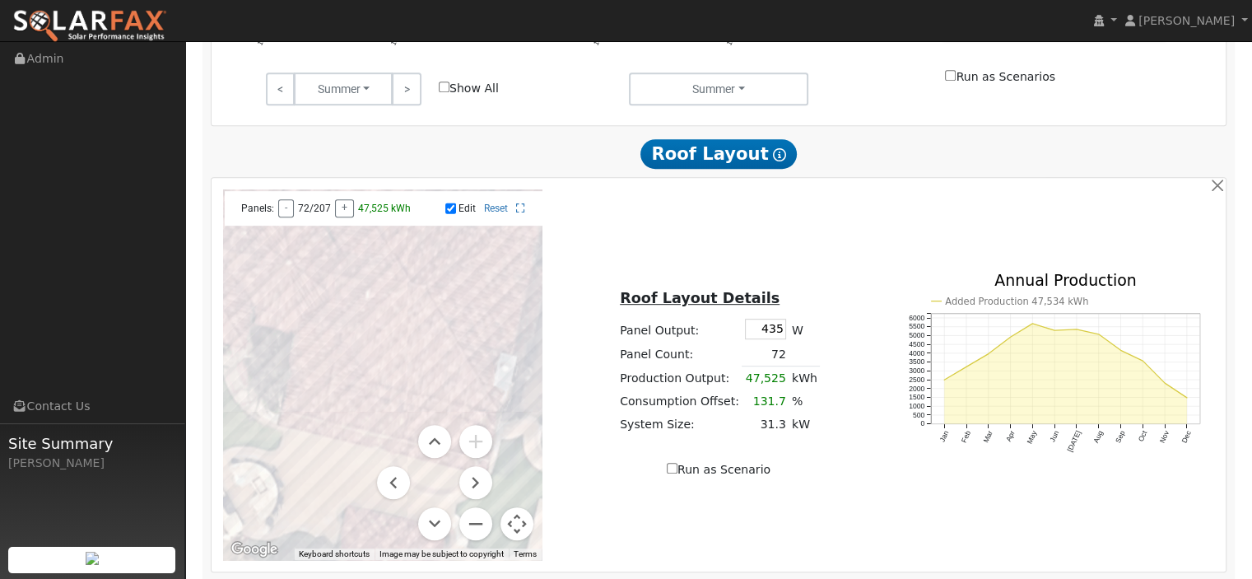
click at [388, 425] on menu at bounding box center [434, 482] width 115 height 115
click at [387, 425] on menu at bounding box center [434, 482] width 115 height 115
click at [391, 425] on menu at bounding box center [434, 482] width 115 height 115
click at [472, 466] on button "Move right" at bounding box center [475, 482] width 33 height 33
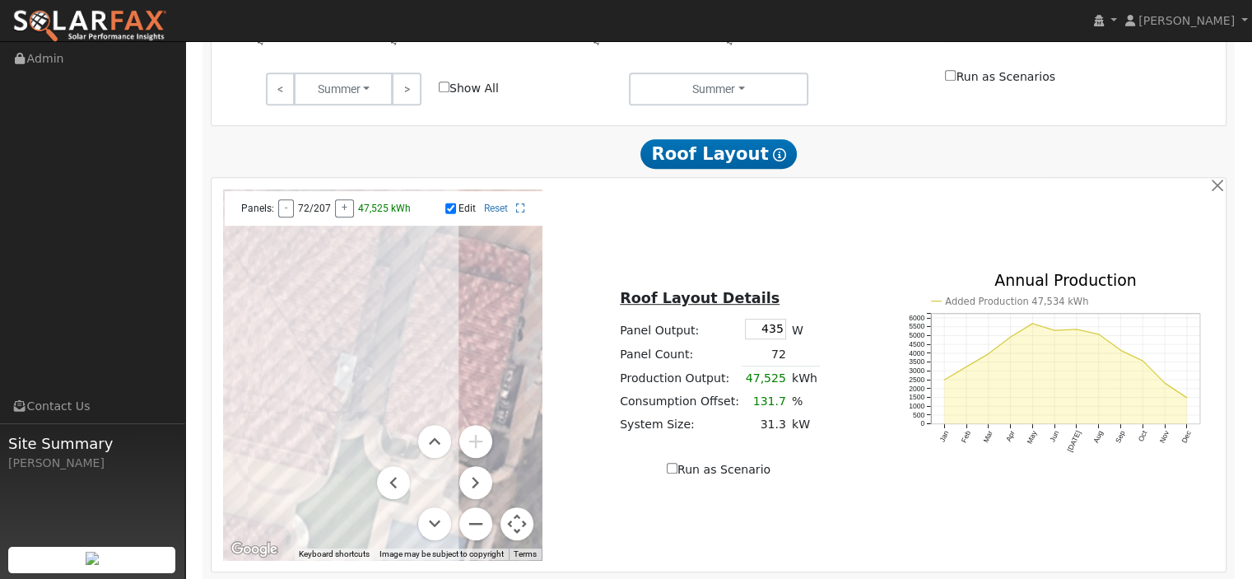
click at [263, 396] on div at bounding box center [382, 374] width 319 height 370
click at [277, 404] on div at bounding box center [382, 374] width 319 height 370
click at [298, 433] on div at bounding box center [382, 374] width 319 height 370
click at [272, 426] on div at bounding box center [382, 374] width 319 height 370
click at [252, 423] on div at bounding box center [382, 374] width 319 height 370
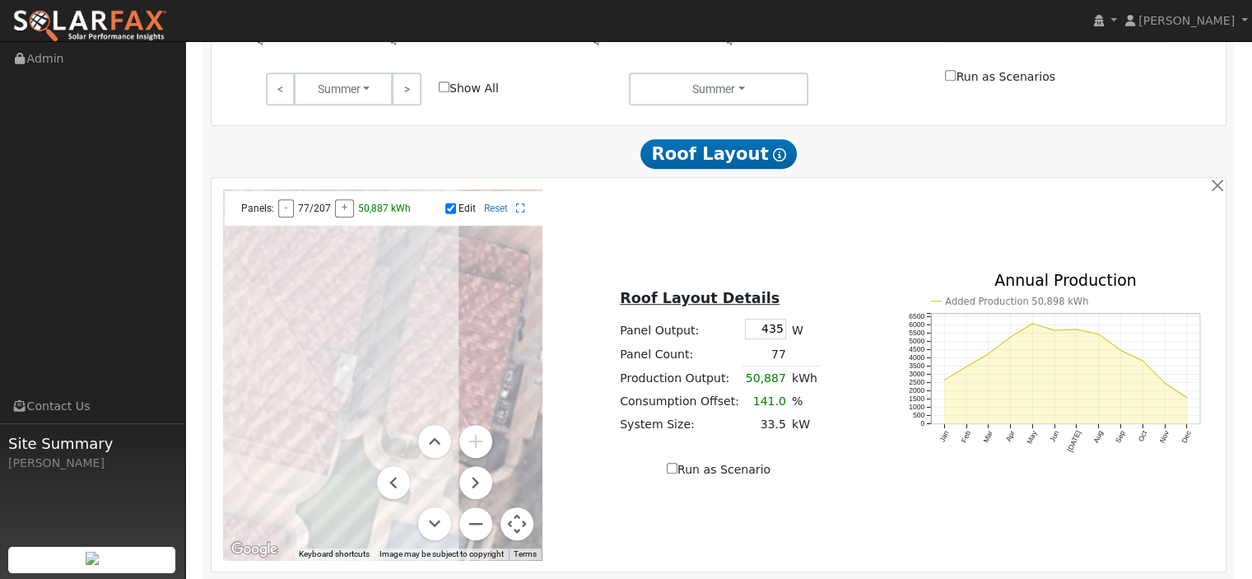
click at [248, 407] on div at bounding box center [382, 374] width 319 height 370
click at [270, 416] on div at bounding box center [382, 374] width 319 height 370
click at [288, 434] on div at bounding box center [382, 374] width 319 height 370
click at [452, 202] on input "Edit" at bounding box center [450, 208] width 11 height 12
click at [477, 507] on button "Zoom out" at bounding box center [475, 523] width 33 height 33
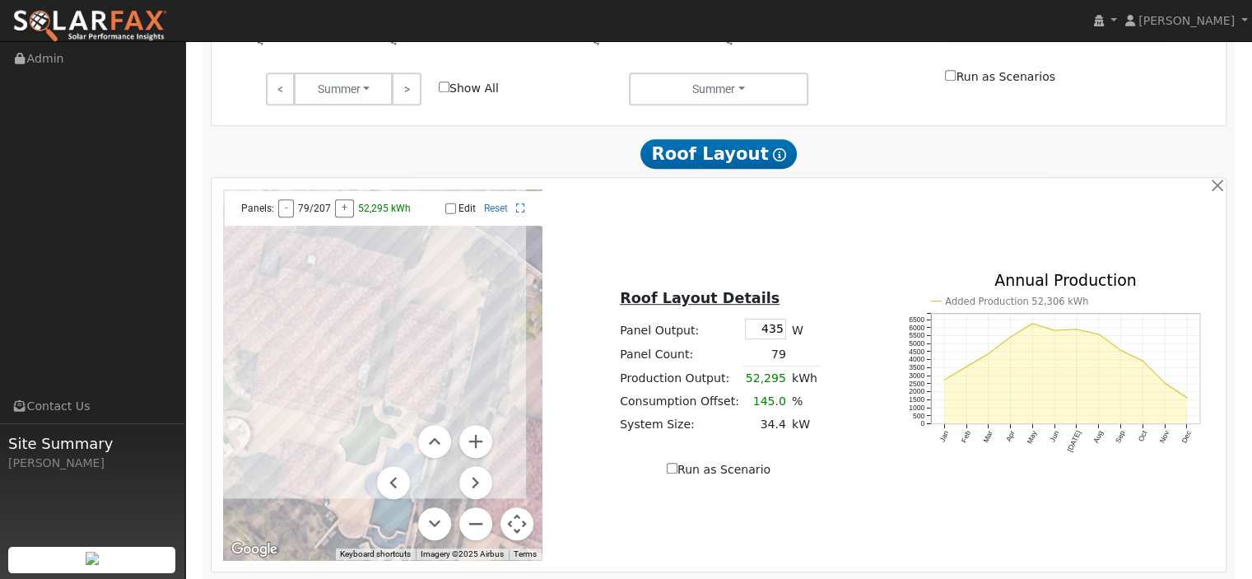
click at [448, 202] on input "Edit" at bounding box center [450, 208] width 11 height 12
click at [253, 322] on div at bounding box center [382, 374] width 319 height 370
click at [247, 321] on div at bounding box center [382, 374] width 319 height 370
click at [261, 322] on div at bounding box center [382, 374] width 319 height 370
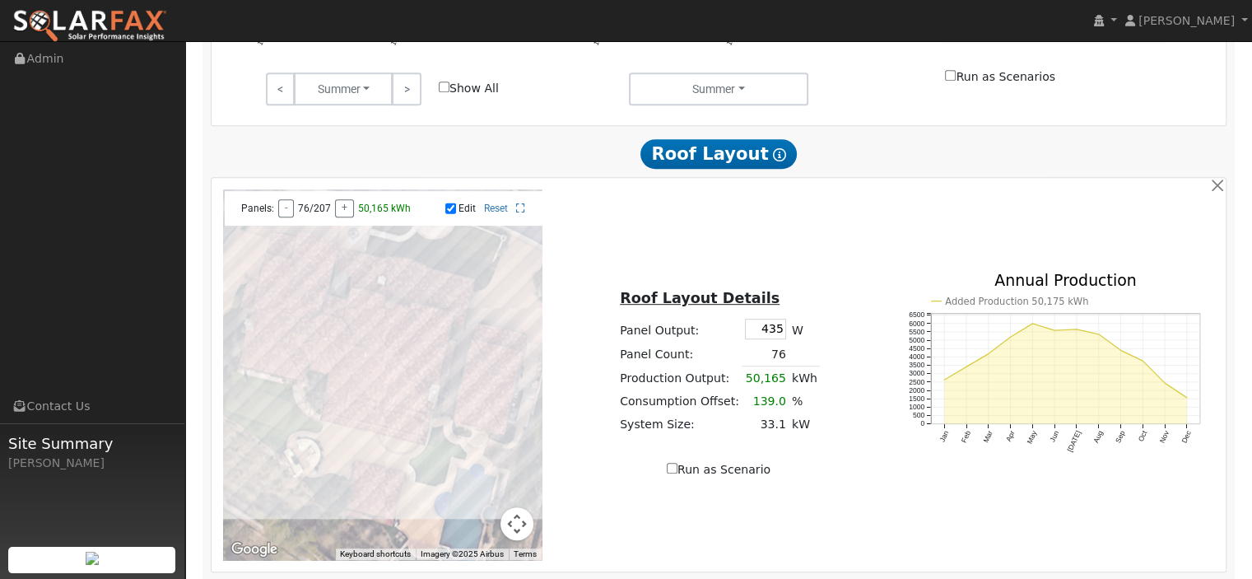
drag, startPoint x: 290, startPoint y: 425, endPoint x: 363, endPoint y: 445, distance: 75.3
click at [363, 445] on div at bounding box center [382, 374] width 319 height 370
click at [290, 361] on div at bounding box center [382, 374] width 319 height 370
click at [253, 344] on div at bounding box center [382, 374] width 319 height 370
click at [269, 337] on div at bounding box center [382, 374] width 319 height 370
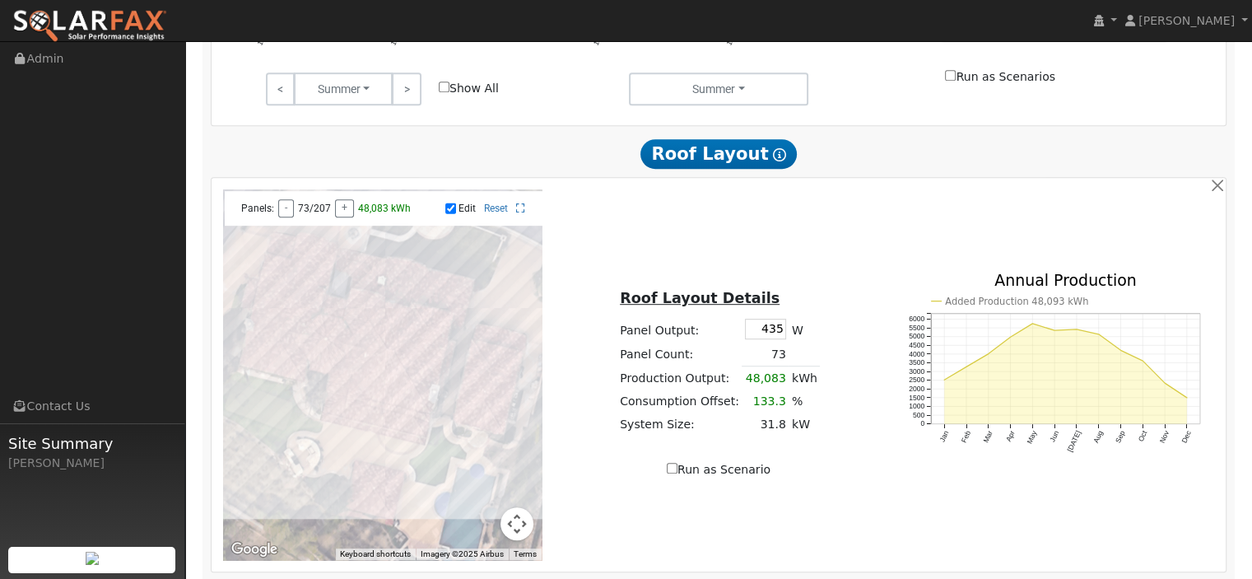
click at [451, 202] on input "Edit" at bounding box center [450, 208] width 11 height 12
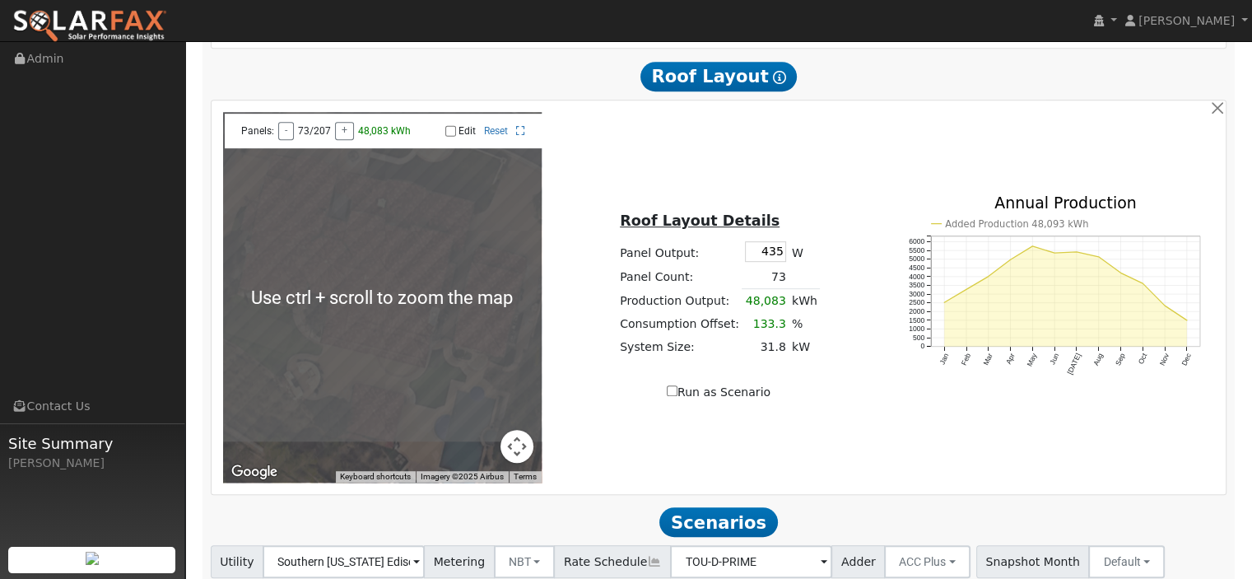
scroll to position [913, 0]
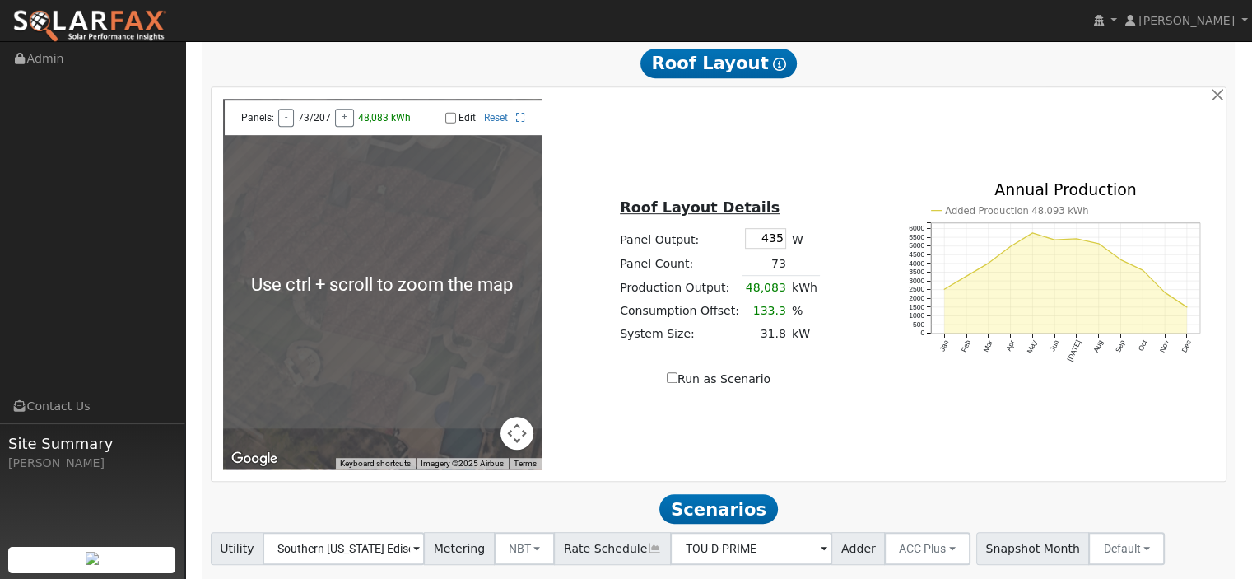
click at [513, 416] on button "Map camera controls" at bounding box center [516, 432] width 33 height 33
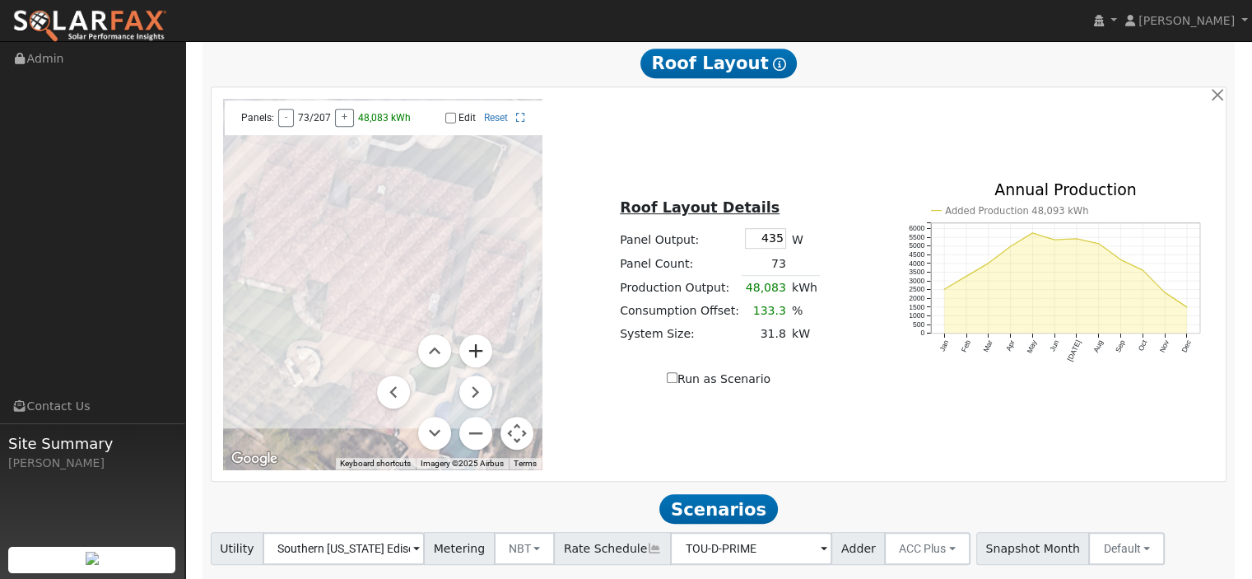
click at [475, 334] on button "Zoom in" at bounding box center [475, 350] width 33 height 33
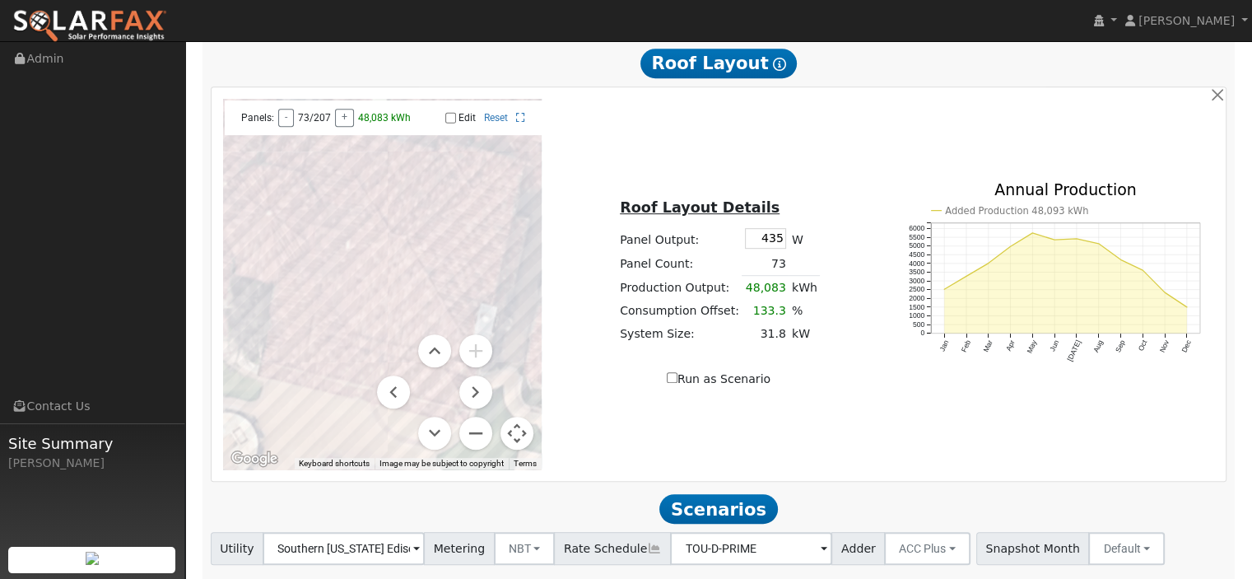
click at [385, 247] on div at bounding box center [382, 284] width 319 height 370
click at [451, 112] on input "Edit" at bounding box center [450, 118] width 11 height 12
click at [406, 256] on div at bounding box center [382, 284] width 319 height 370
click at [391, 249] on div at bounding box center [382, 284] width 319 height 370
click at [416, 279] on div at bounding box center [382, 284] width 319 height 370
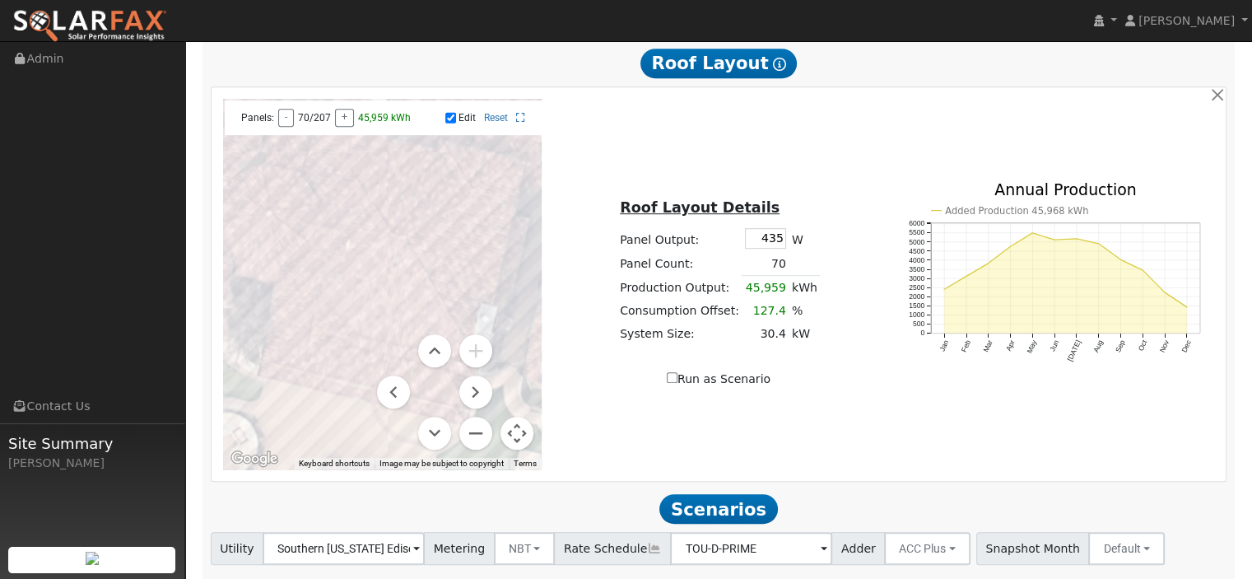
click at [435, 304] on div at bounding box center [382, 284] width 319 height 370
click at [441, 385] on menu at bounding box center [434, 391] width 115 height 115
click at [438, 381] on menu at bounding box center [434, 391] width 115 height 115
click at [434, 383] on menu at bounding box center [434, 391] width 115 height 115
click at [359, 261] on div at bounding box center [382, 284] width 319 height 370
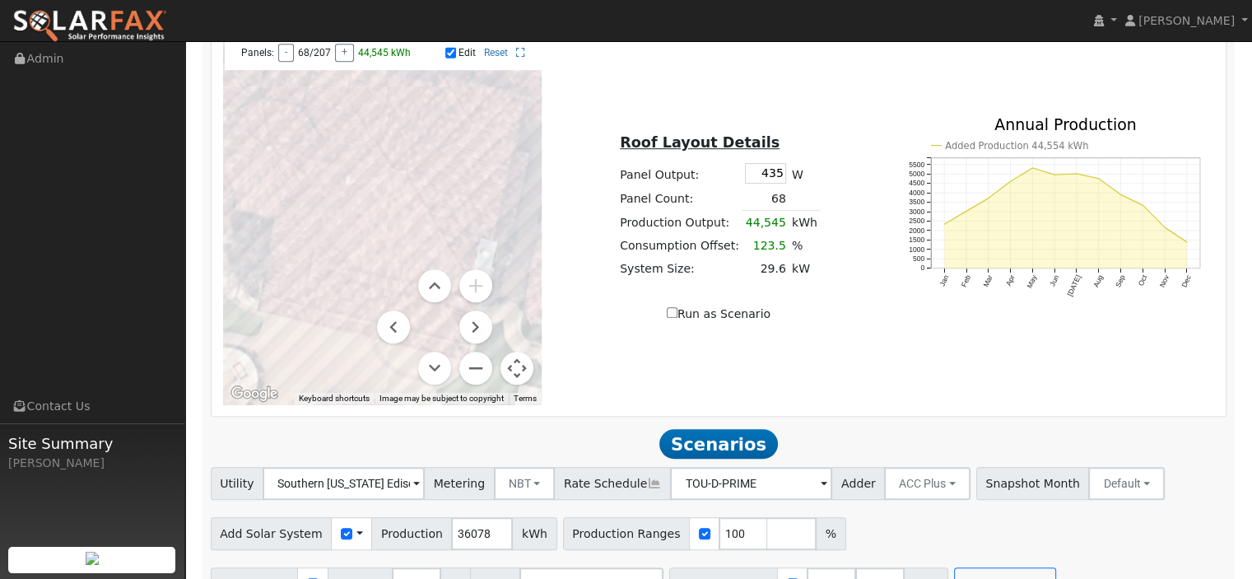
scroll to position [996, 0]
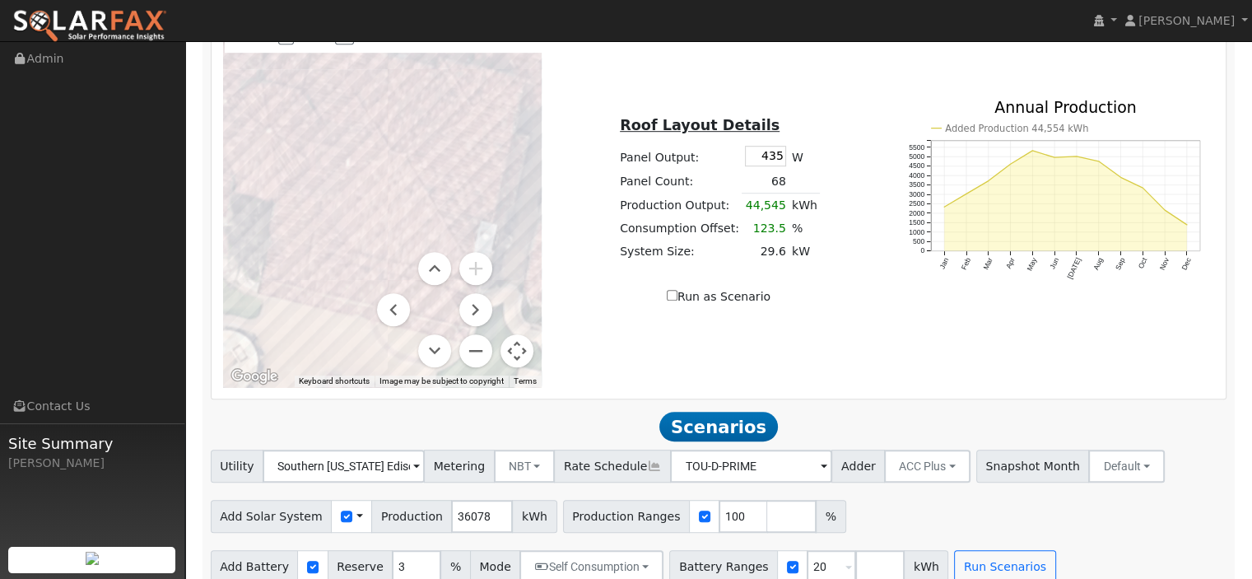
click at [433, 299] on menu at bounding box center [434, 309] width 115 height 115
click at [438, 300] on menu at bounding box center [434, 309] width 115 height 115
click at [293, 246] on div at bounding box center [382, 201] width 319 height 370
click at [293, 254] on div at bounding box center [382, 201] width 319 height 370
click at [437, 300] on menu at bounding box center [434, 309] width 115 height 115
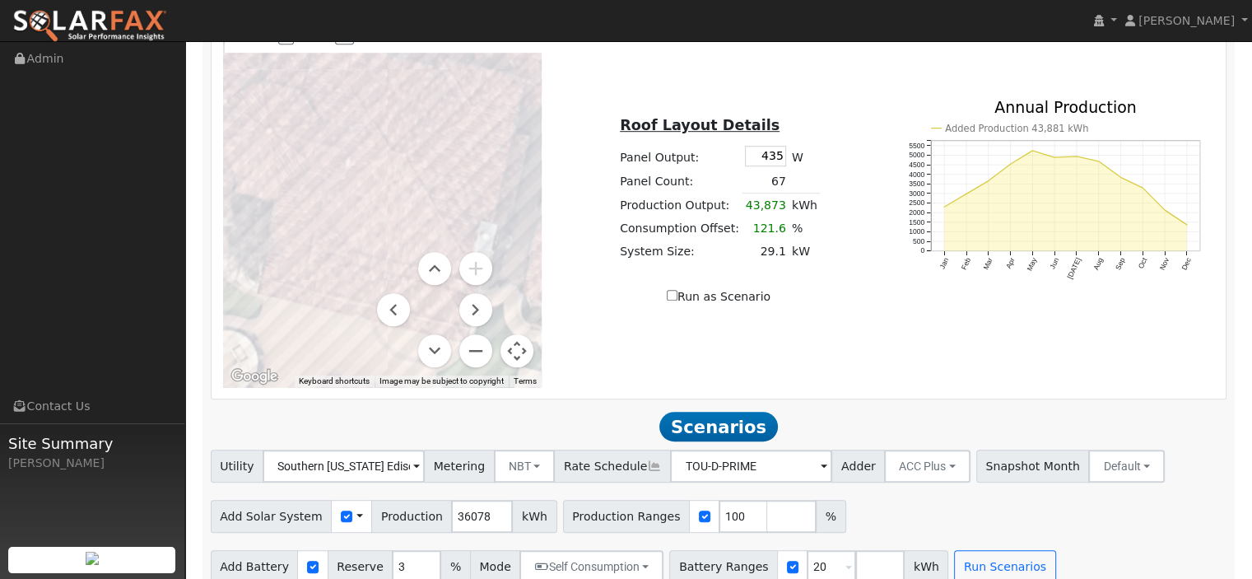
click at [435, 302] on menu at bounding box center [434, 309] width 115 height 115
click at [471, 293] on button "Move right" at bounding box center [475, 309] width 33 height 33
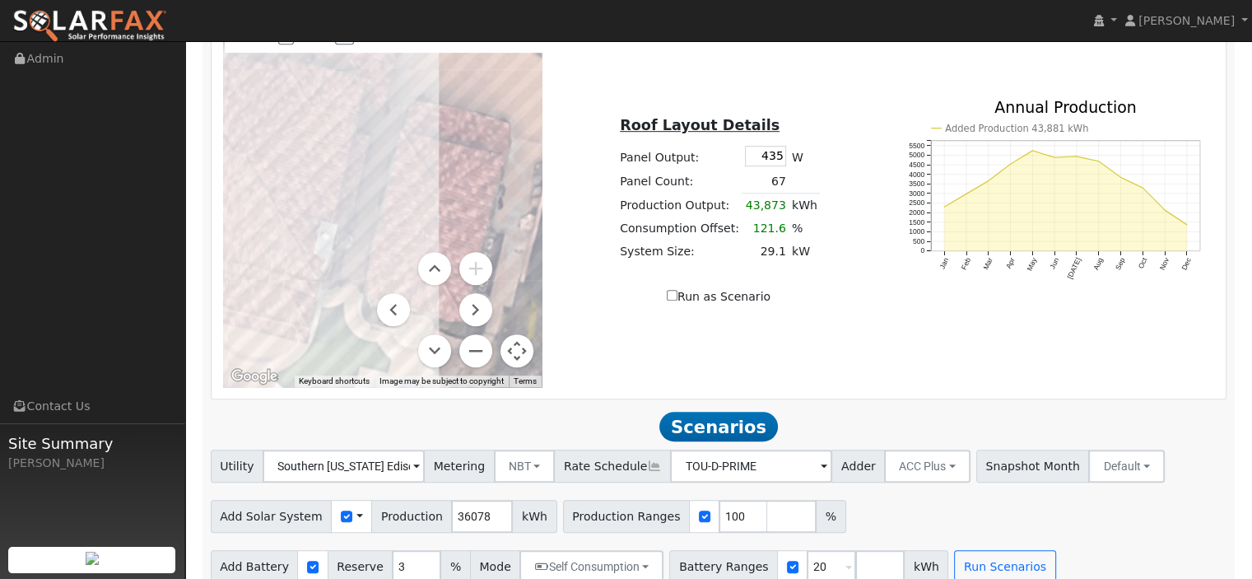
click at [273, 296] on div at bounding box center [382, 201] width 319 height 370
click at [263, 274] on div at bounding box center [382, 201] width 319 height 370
click at [284, 251] on div at bounding box center [382, 201] width 319 height 370
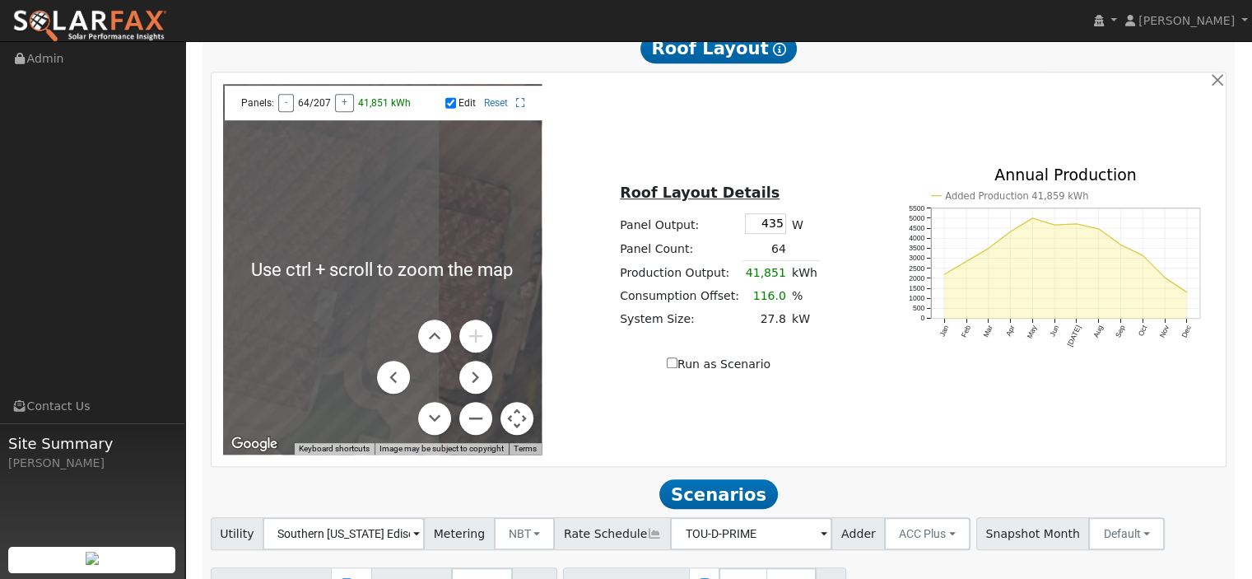
scroll to position [831, 0]
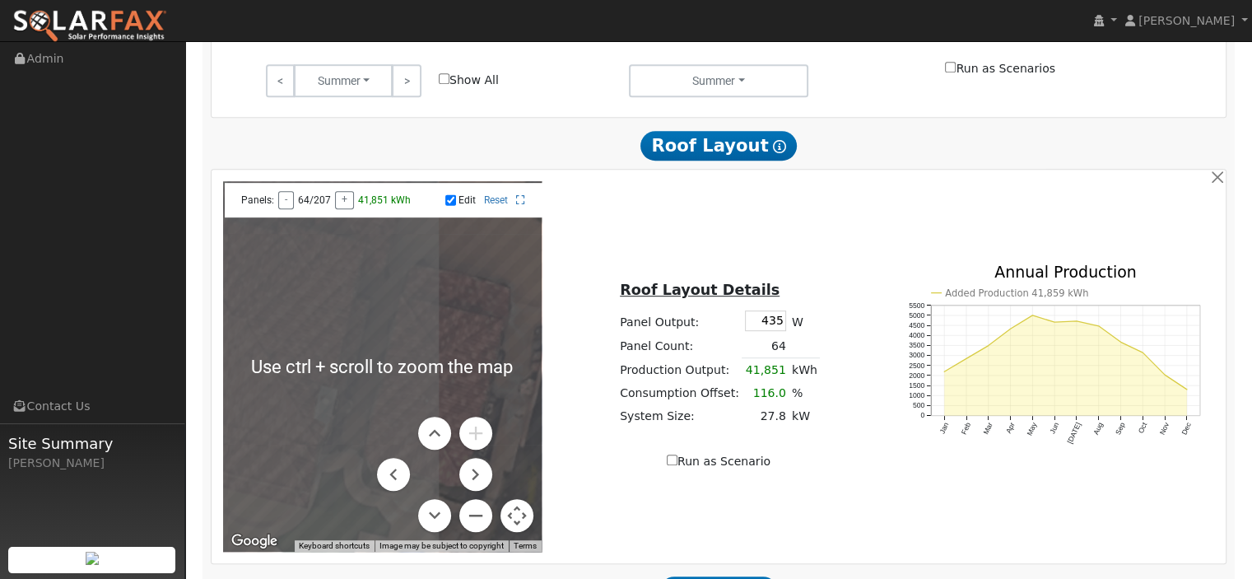
click at [464, 194] on label "Edit" at bounding box center [466, 200] width 17 height 12
click at [456, 194] on input "Edit" at bounding box center [450, 200] width 11 height 12
checkbox input "false"
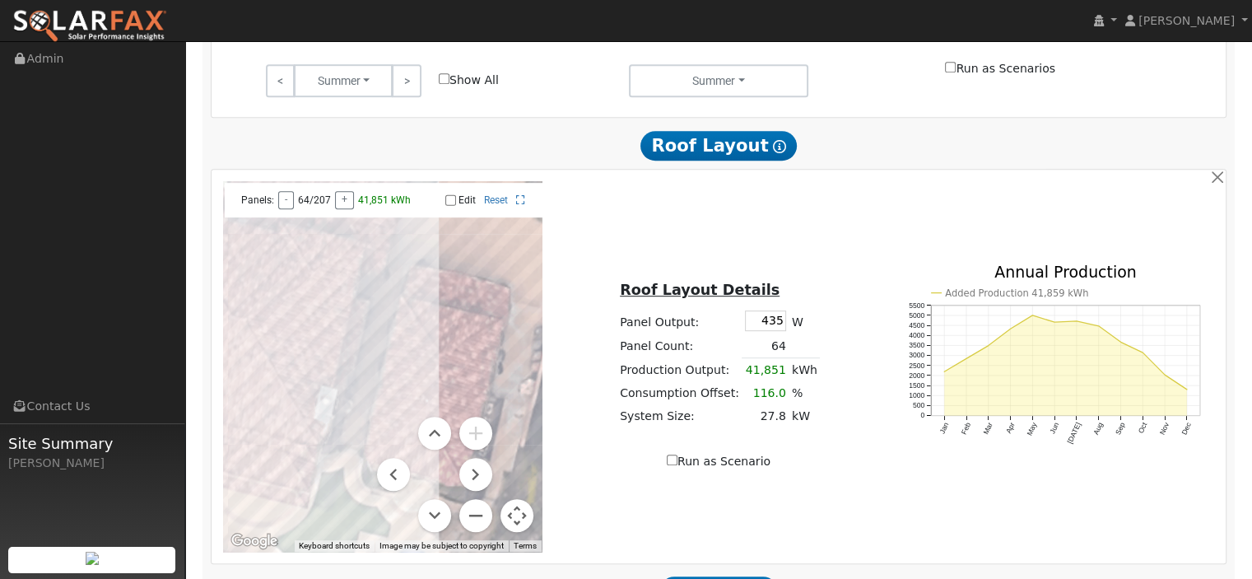
click at [676, 454] on input "Run as Scenario" at bounding box center [672, 459] width 11 height 11
checkbox input "true"
type input "41851"
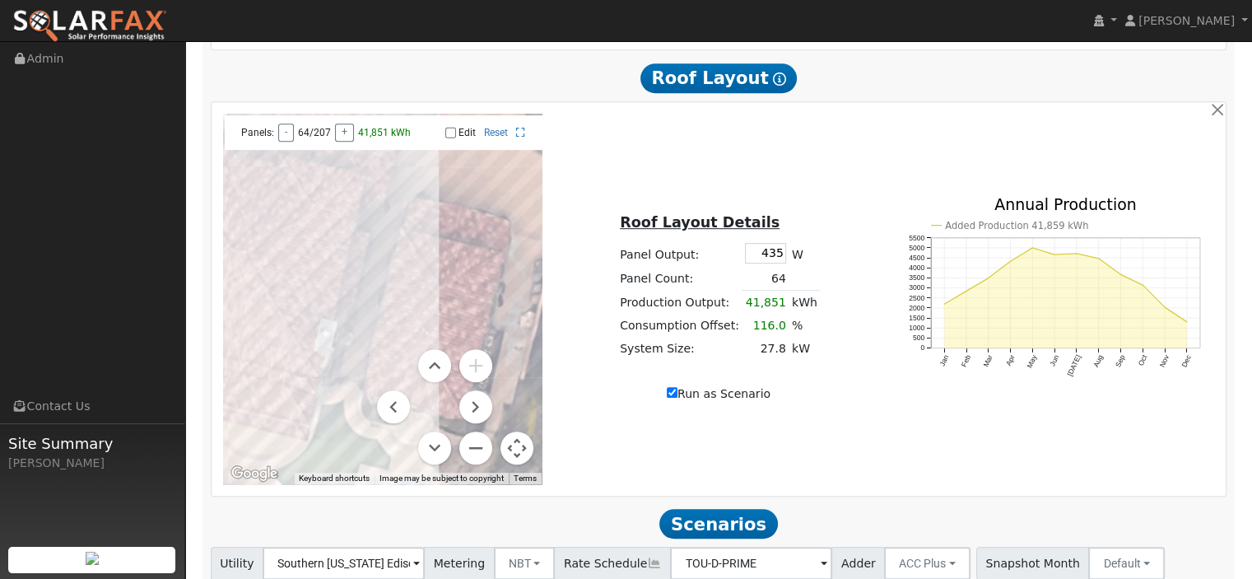
scroll to position [996, 0]
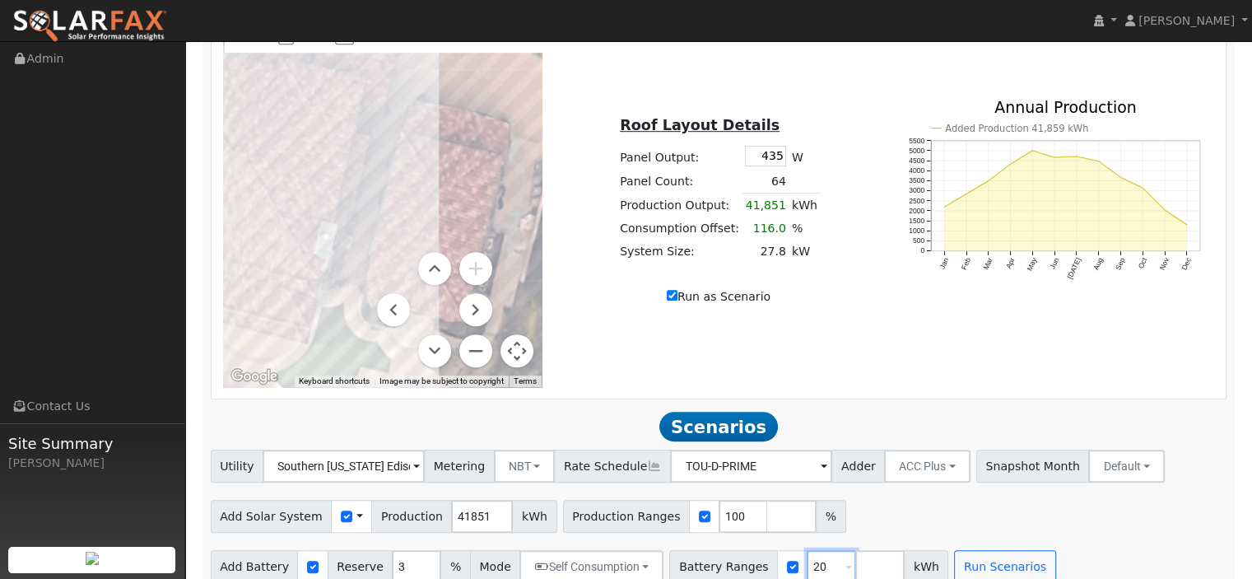
drag, startPoint x: 797, startPoint y: 545, endPoint x: 762, endPoint y: 543, distance: 35.4
click at [762, 550] on div "Battery Ranges 20 Overrides Reserve % Mode None None Self Consumption Peak Savi…" at bounding box center [808, 566] width 279 height 33
type input "54"
click at [987, 550] on button "Run Scenarios" at bounding box center [1004, 566] width 101 height 33
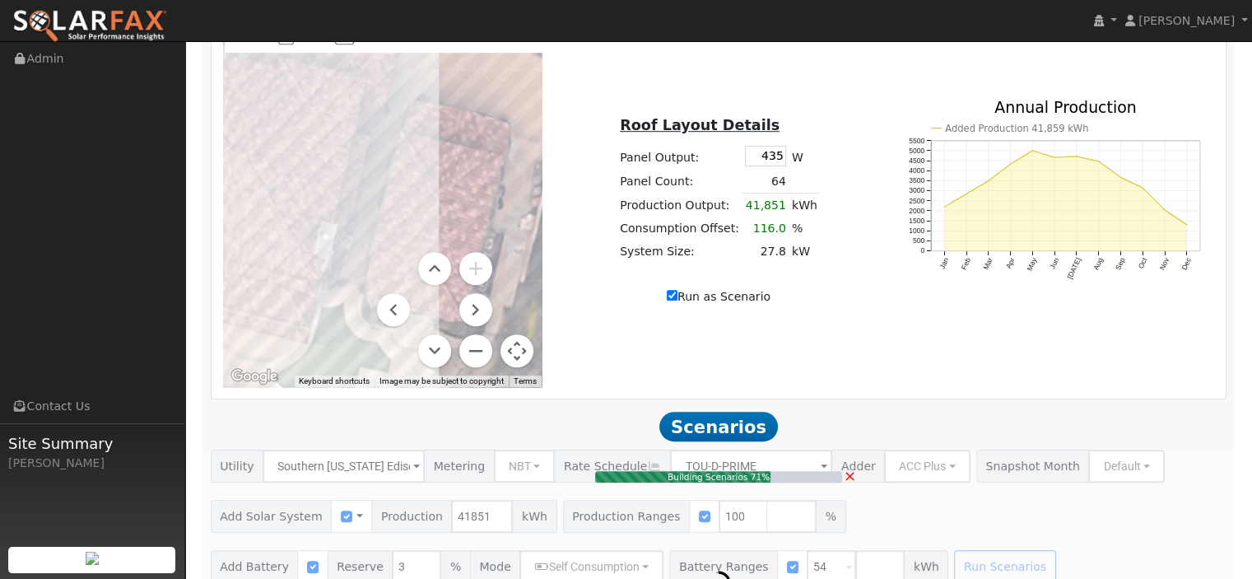
type input "27.8"
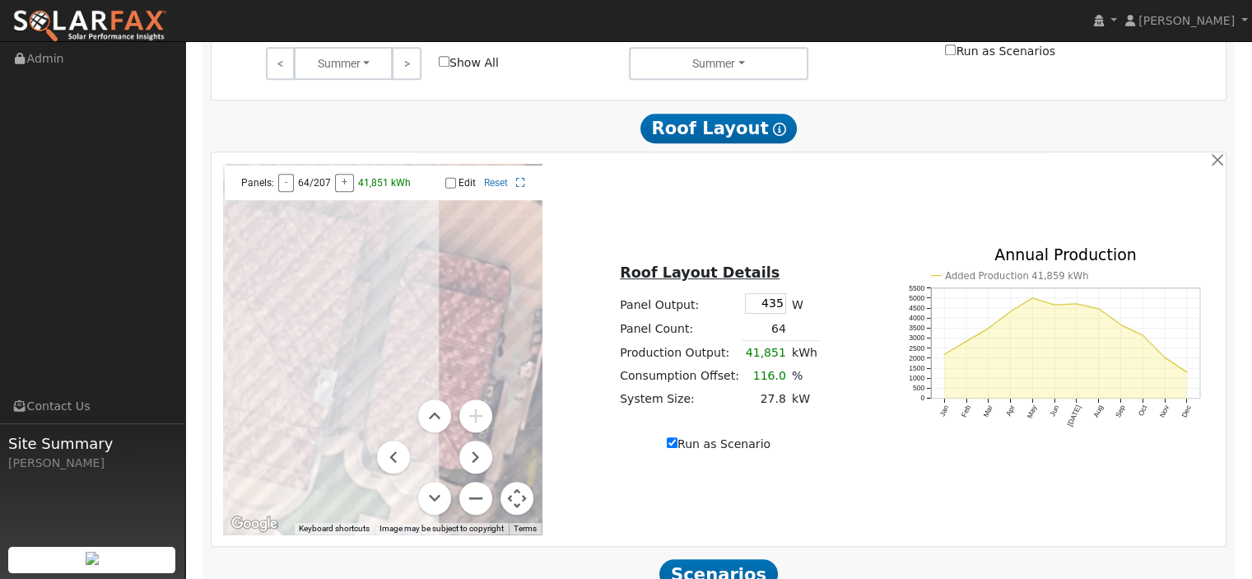
scroll to position [842, 0]
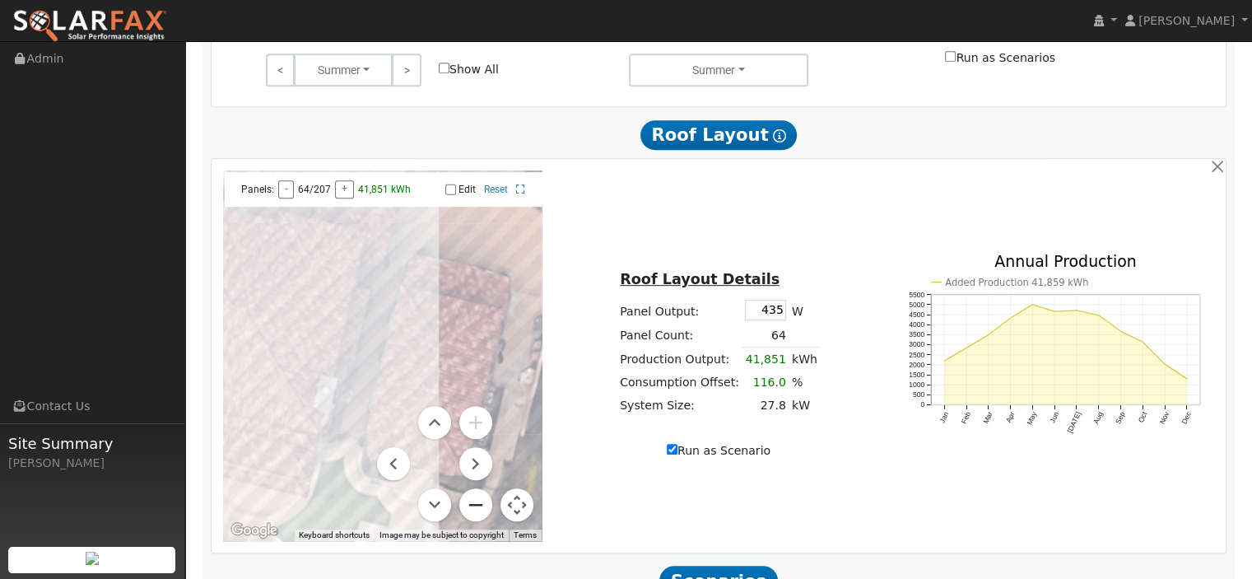
click at [477, 488] on button "Zoom out" at bounding box center [475, 504] width 33 height 33
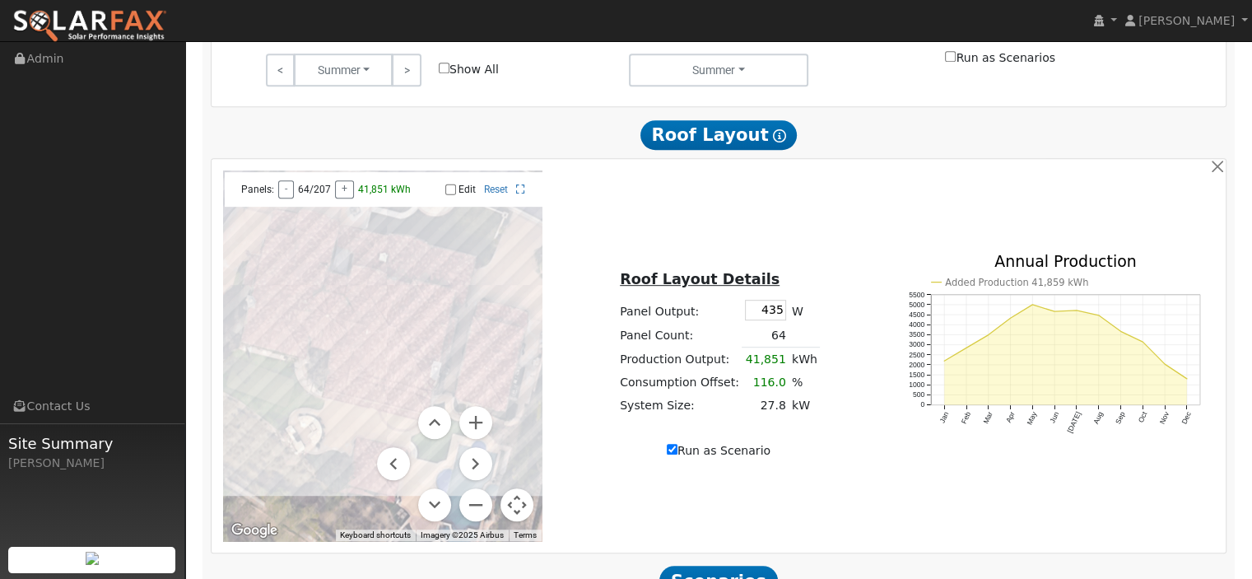
drag, startPoint x: 440, startPoint y: 332, endPoint x: 494, endPoint y: 335, distance: 53.5
click at [494, 335] on div at bounding box center [382, 355] width 319 height 370
click at [473, 406] on button "Zoom in" at bounding box center [475, 422] width 33 height 33
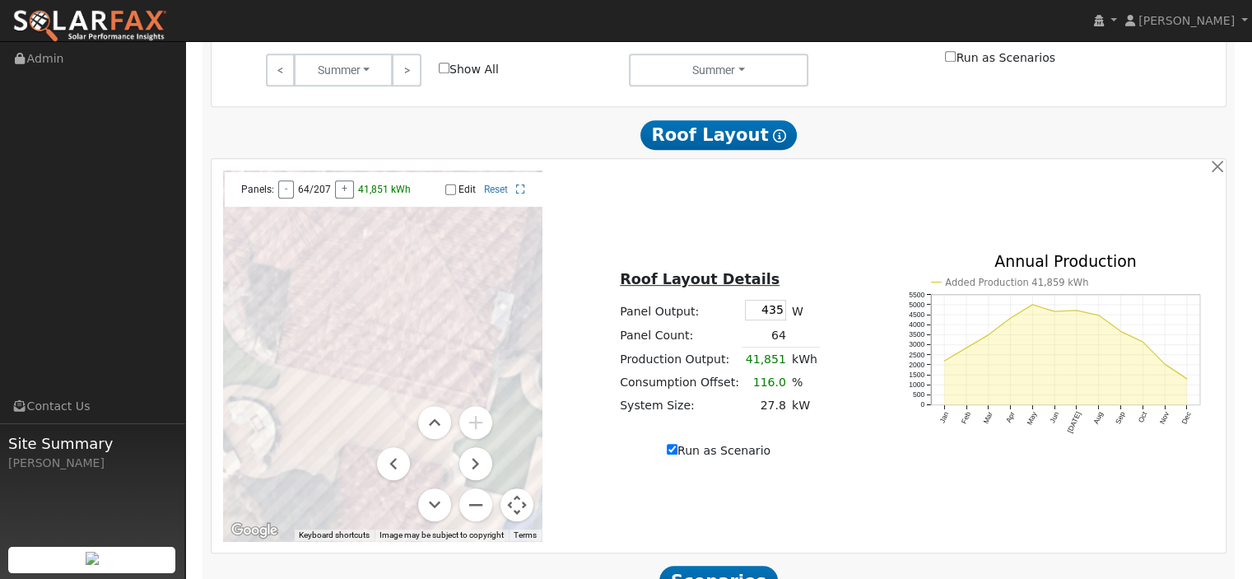
drag, startPoint x: 453, startPoint y: 336, endPoint x: 447, endPoint y: 253, distance: 82.5
click at [468, 255] on div at bounding box center [382, 355] width 319 height 370
click at [451, 184] on input "Edit" at bounding box center [450, 190] width 11 height 12
click at [339, 325] on div at bounding box center [382, 355] width 319 height 370
click at [355, 330] on div at bounding box center [382, 355] width 319 height 370
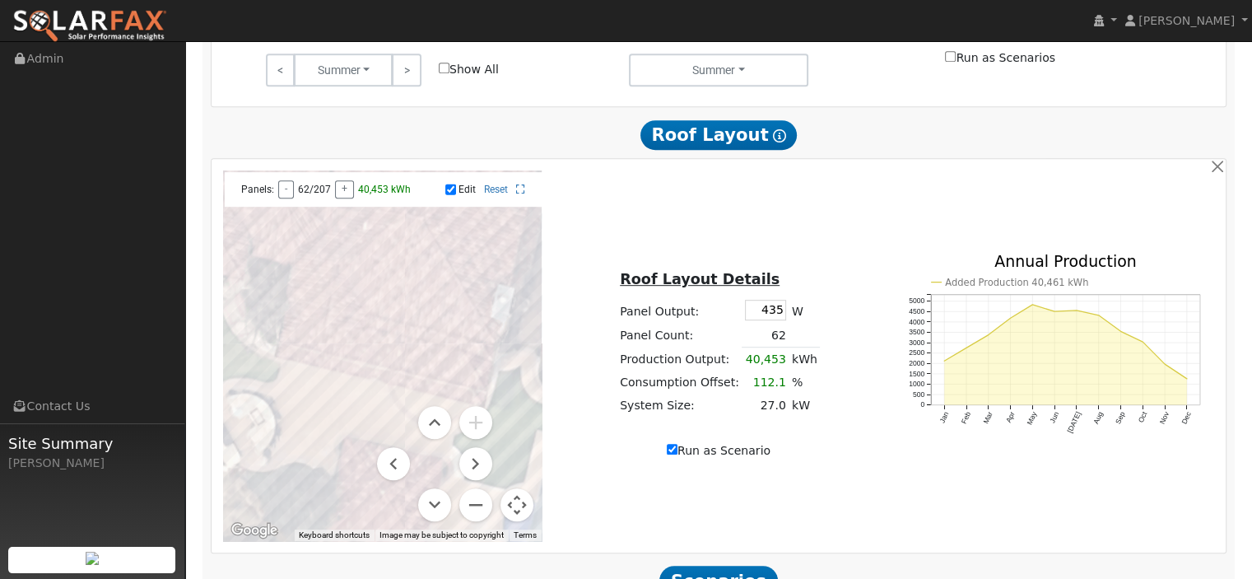
click at [356, 337] on div at bounding box center [382, 355] width 319 height 370
click at [333, 333] on div at bounding box center [382, 355] width 319 height 370
click at [314, 332] on div at bounding box center [382, 355] width 319 height 370
click at [379, 323] on div at bounding box center [382, 355] width 319 height 370
click at [403, 328] on div at bounding box center [382, 355] width 319 height 370
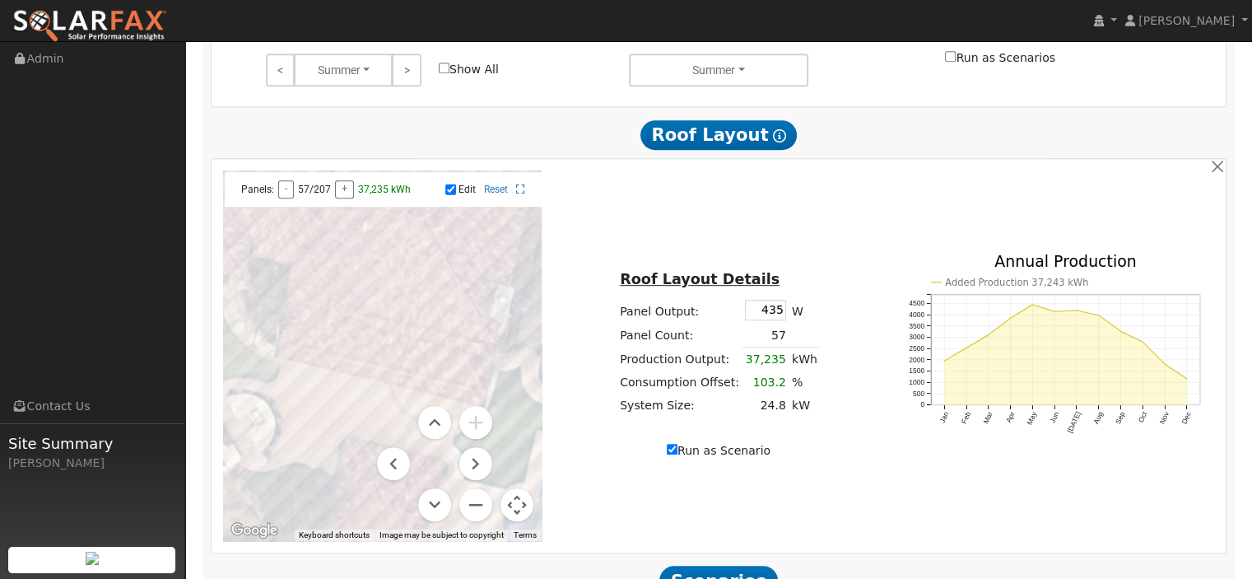
click at [403, 341] on div at bounding box center [382, 355] width 319 height 370
click at [405, 349] on div at bounding box center [382, 355] width 319 height 370
click at [422, 356] on div at bounding box center [382, 355] width 319 height 370
click at [431, 347] on div at bounding box center [382, 355] width 319 height 370
click at [504, 201] on div at bounding box center [382, 355] width 319 height 370
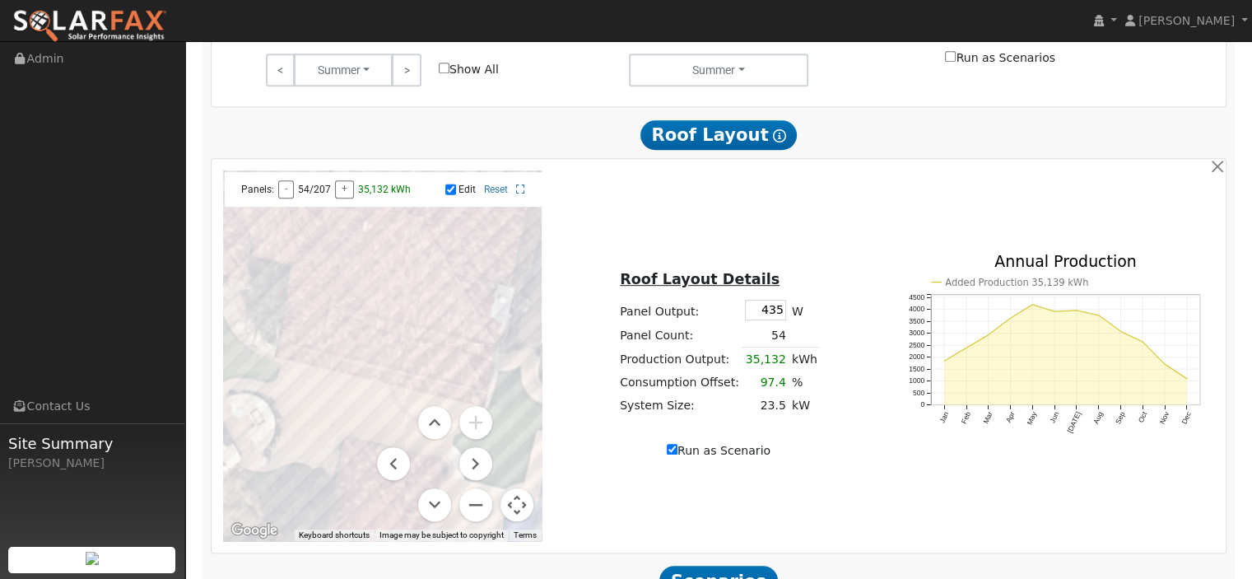
click at [494, 200] on div at bounding box center [382, 355] width 319 height 370
click at [481, 195] on div at bounding box center [382, 355] width 319 height 370
click at [463, 210] on div at bounding box center [382, 355] width 319 height 370
click at [462, 222] on div at bounding box center [382, 355] width 319 height 370
click at [472, 222] on div at bounding box center [382, 355] width 319 height 370
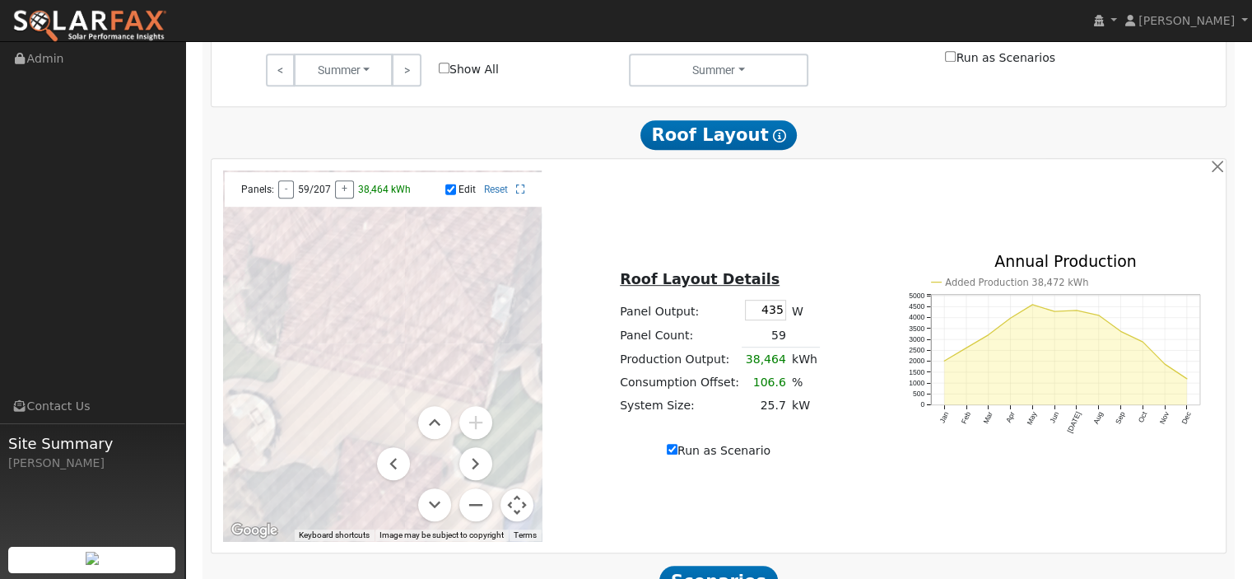
click at [487, 225] on div at bounding box center [382, 355] width 319 height 370
click at [501, 230] on div at bounding box center [382, 355] width 319 height 370
click at [501, 249] on div at bounding box center [382, 355] width 319 height 370
click at [486, 250] on div at bounding box center [382, 355] width 319 height 370
click at [468, 249] on div at bounding box center [382, 355] width 319 height 370
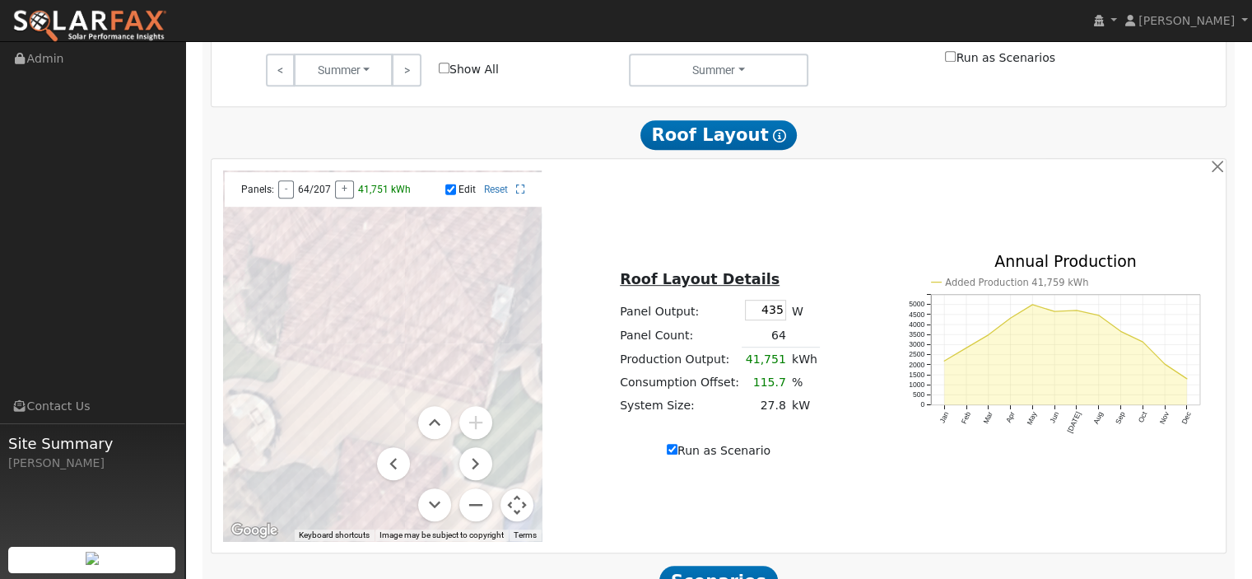
click at [458, 243] on div at bounding box center [382, 355] width 319 height 370
click at [465, 193] on div at bounding box center [382, 355] width 319 height 370
click at [454, 184] on input "Edit" at bounding box center [450, 190] width 11 height 12
checkbox input "false"
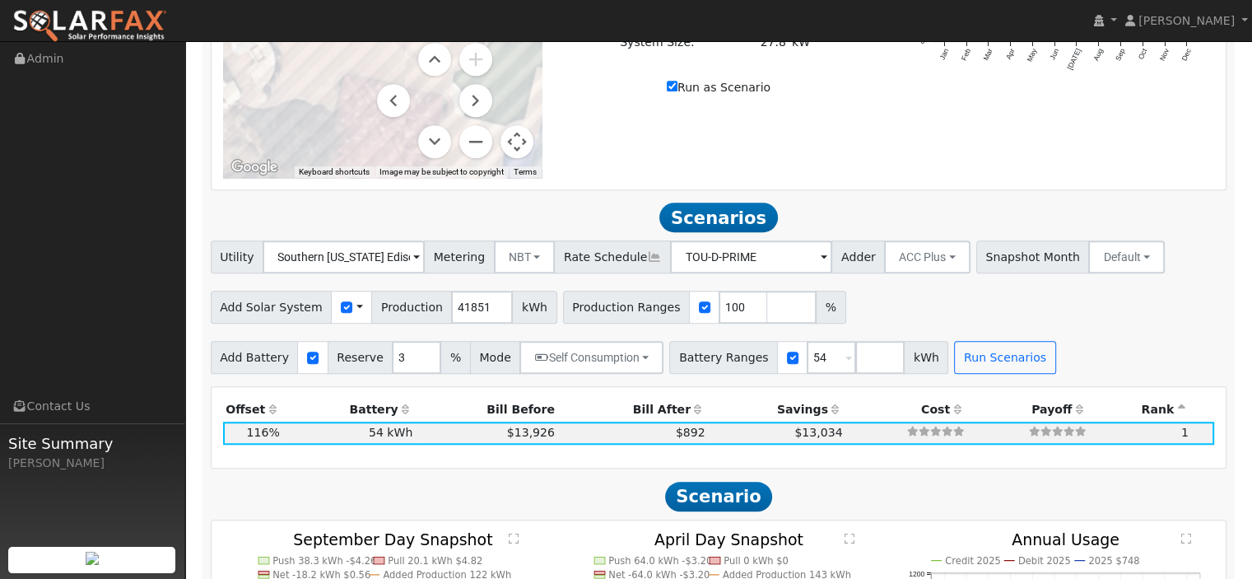
scroll to position [1171, 0]
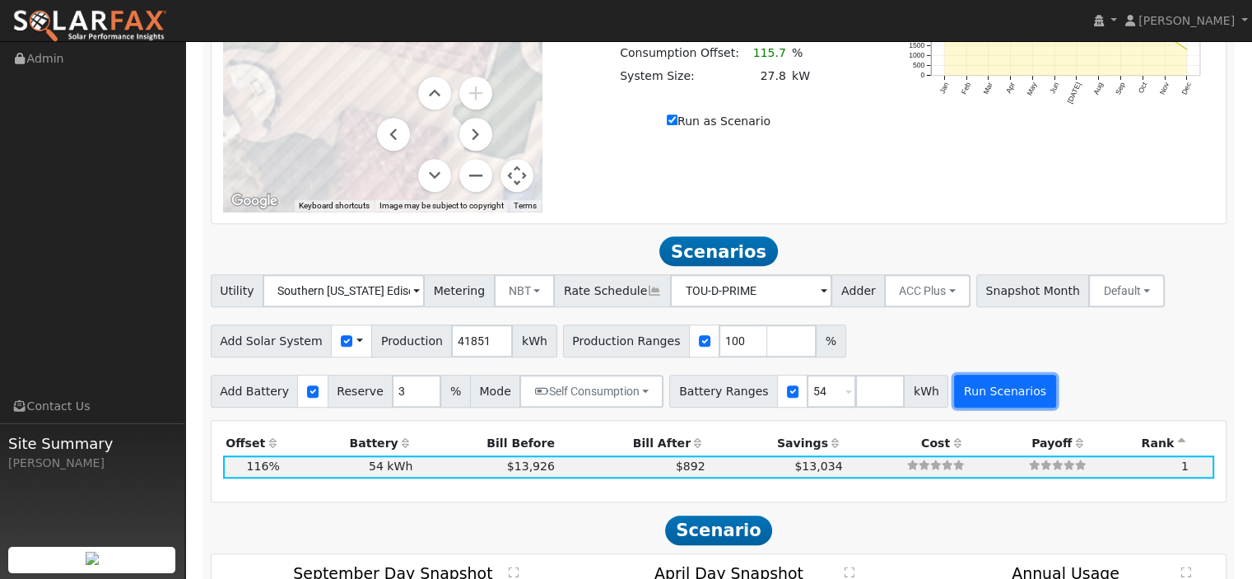
click at [954, 374] on button "Run Scenarios" at bounding box center [1004, 390] width 101 height 33
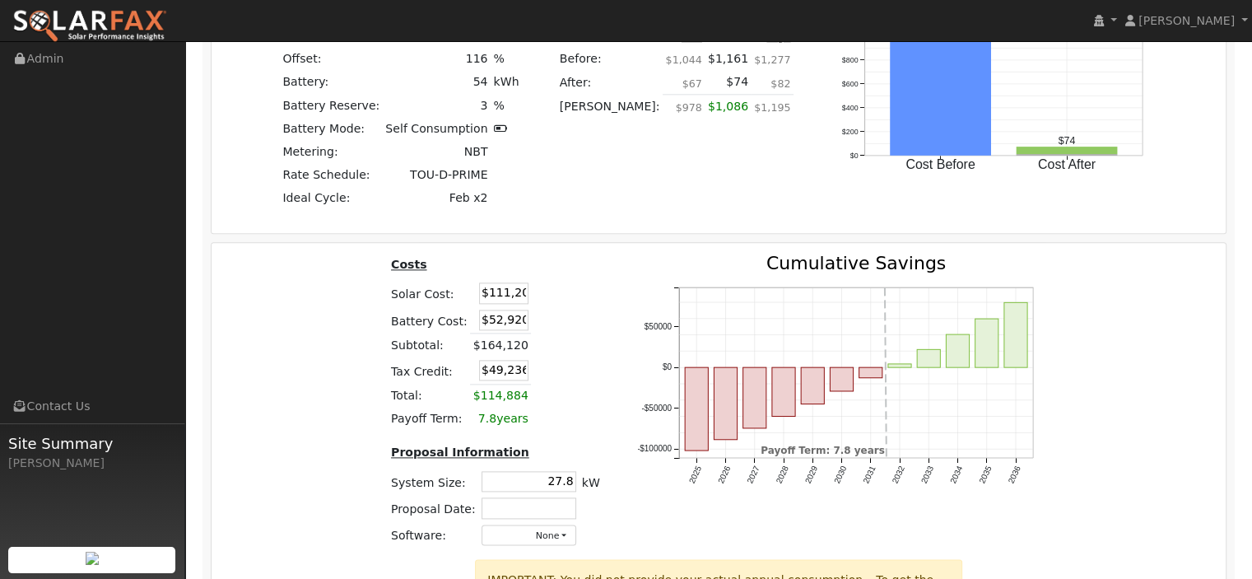
scroll to position [2026, 0]
